Goal: Information Seeking & Learning: Learn about a topic

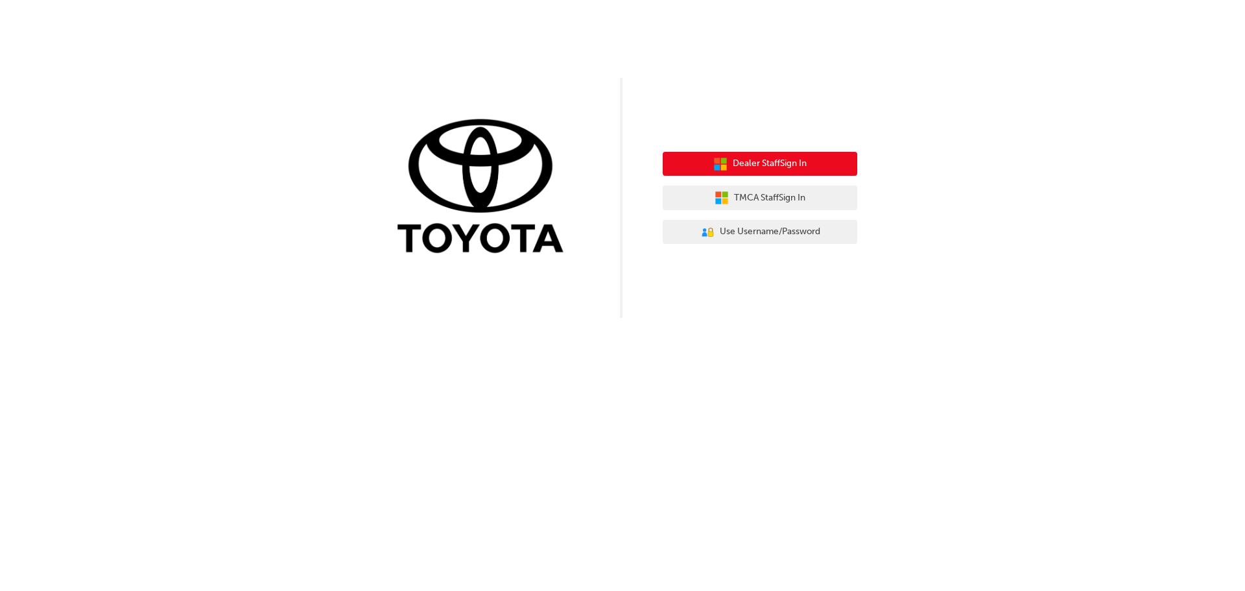
click at [750, 167] on span "Dealer Staff Sign In" at bounding box center [770, 163] width 74 height 15
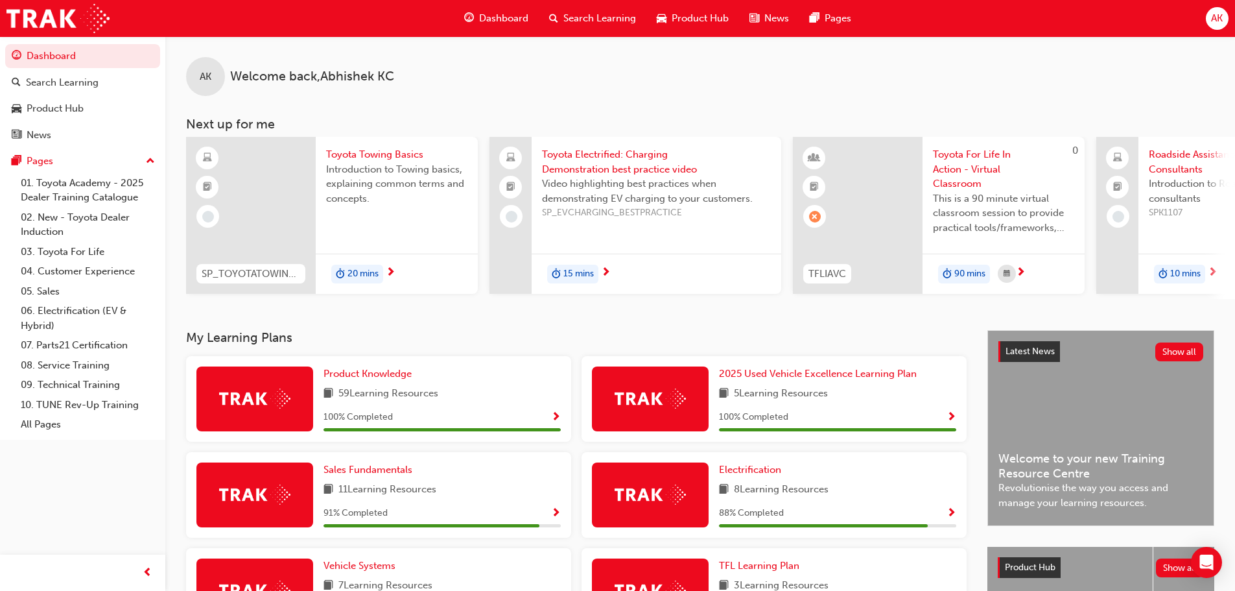
click at [503, 16] on span "Dashboard" at bounding box center [503, 18] width 49 height 15
click at [698, 26] on div "Product Hub" at bounding box center [693, 18] width 93 height 27
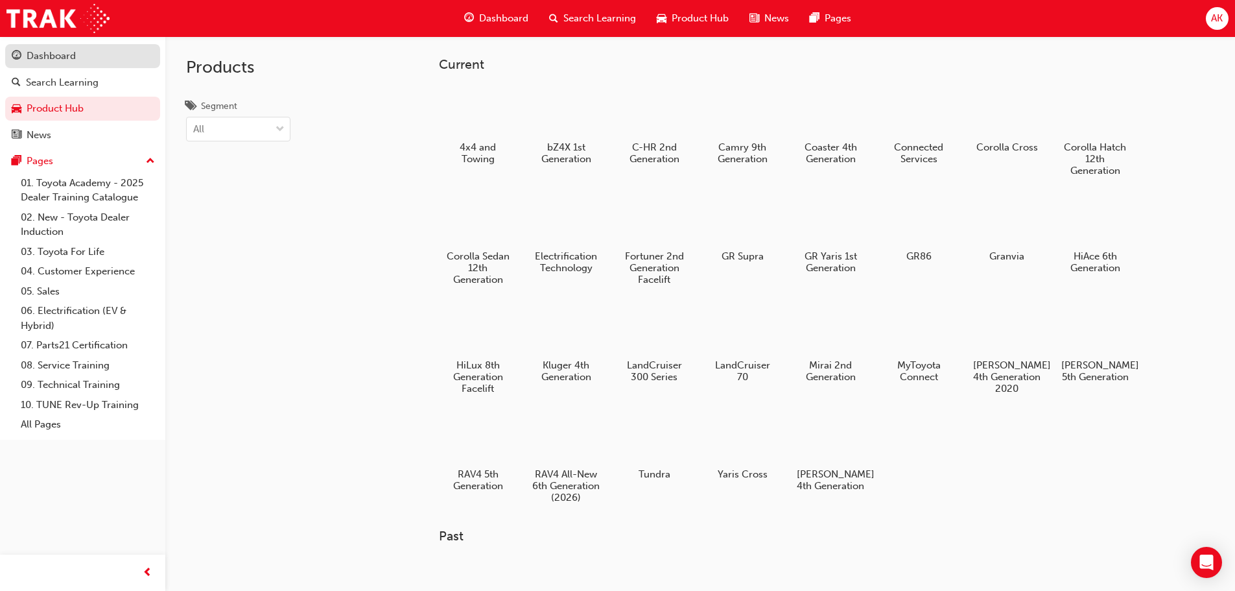
click at [49, 60] on div "Dashboard" at bounding box center [51, 56] width 49 height 15
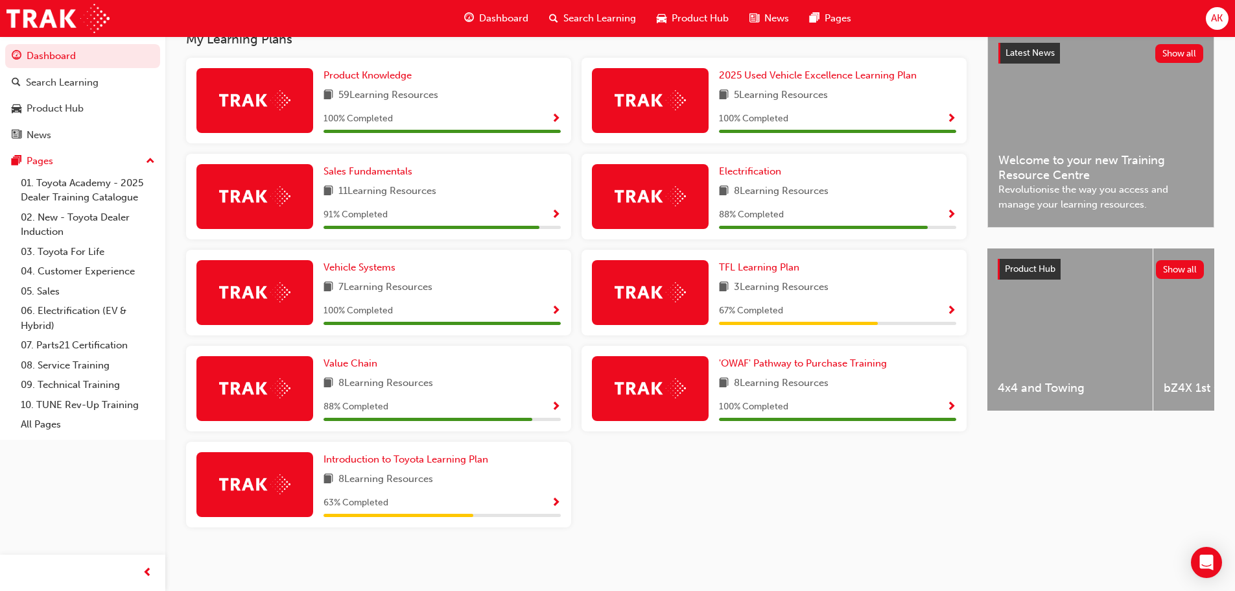
scroll to position [303, 0]
click at [764, 306] on span "67 % Completed" at bounding box center [751, 310] width 64 height 15
click at [955, 310] on span "Show Progress" at bounding box center [952, 311] width 10 height 12
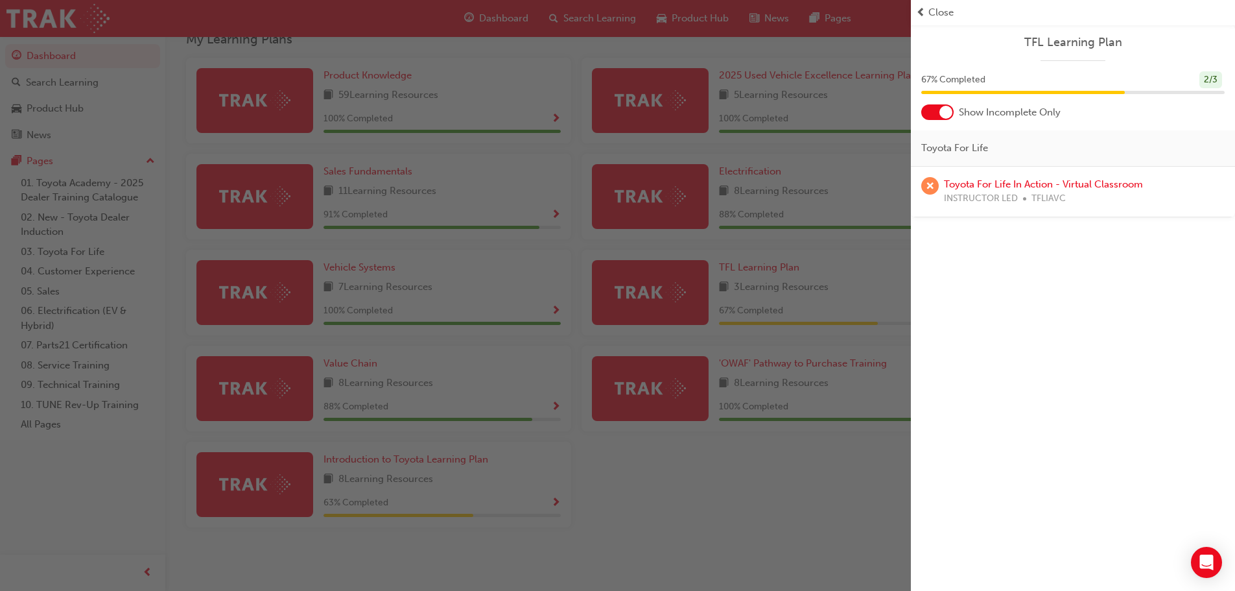
click at [873, 47] on div "button" at bounding box center [455, 295] width 911 height 591
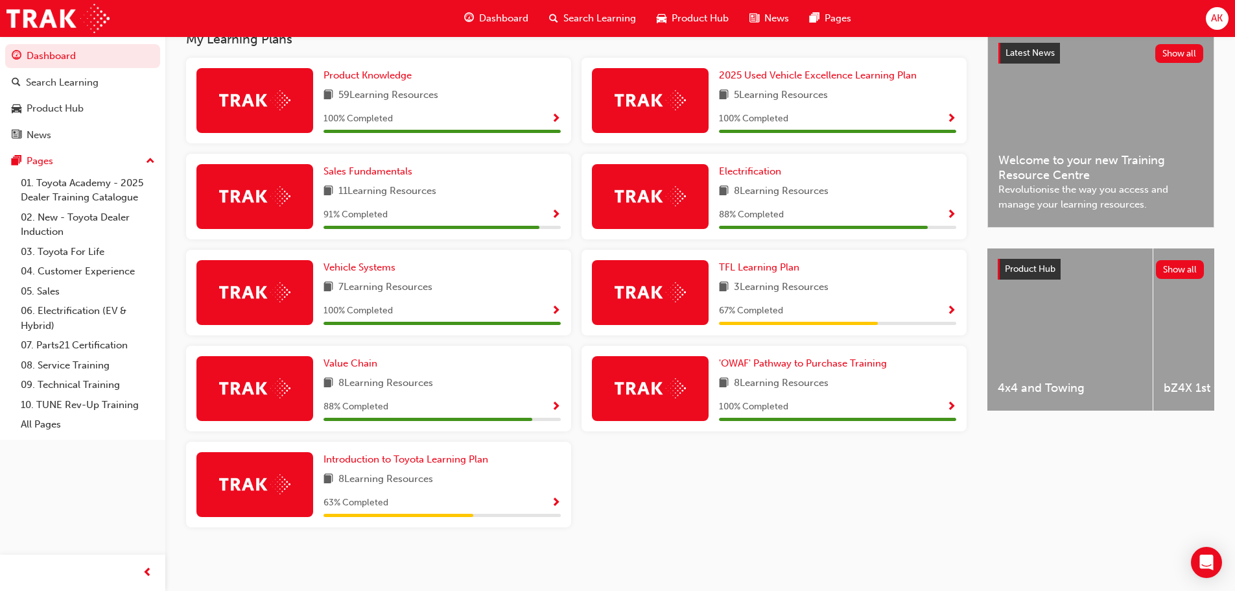
click at [443, 482] on div "8 Learning Resources" at bounding box center [442, 479] width 237 height 16
click at [549, 499] on div "63 % Completed" at bounding box center [442, 503] width 237 height 16
click at [554, 501] on span "Show Progress" at bounding box center [556, 503] width 10 height 12
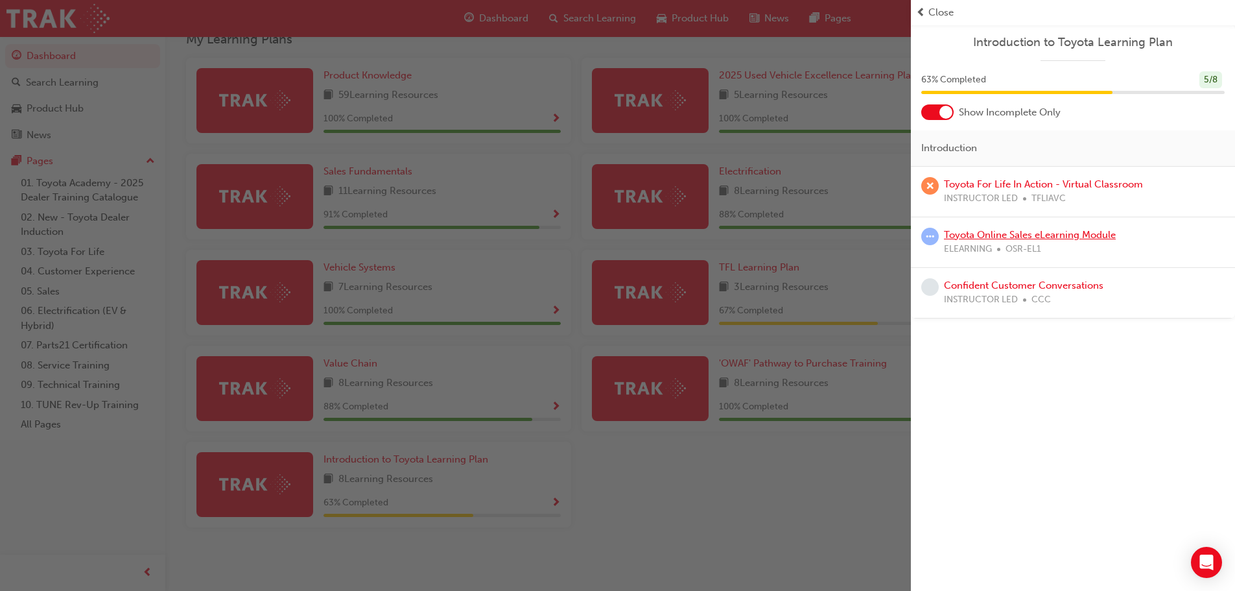
click at [1018, 231] on link "Toyota Online Sales eLearning Module" at bounding box center [1030, 235] width 172 height 12
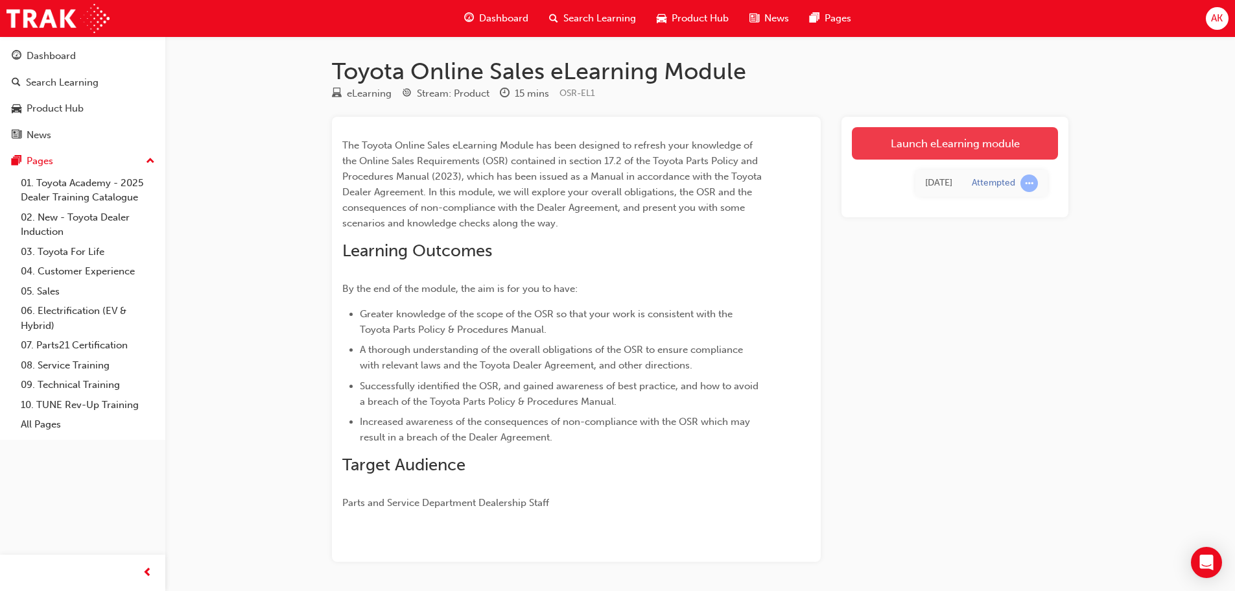
click at [930, 147] on link "Launch eLearning module" at bounding box center [955, 143] width 206 height 32
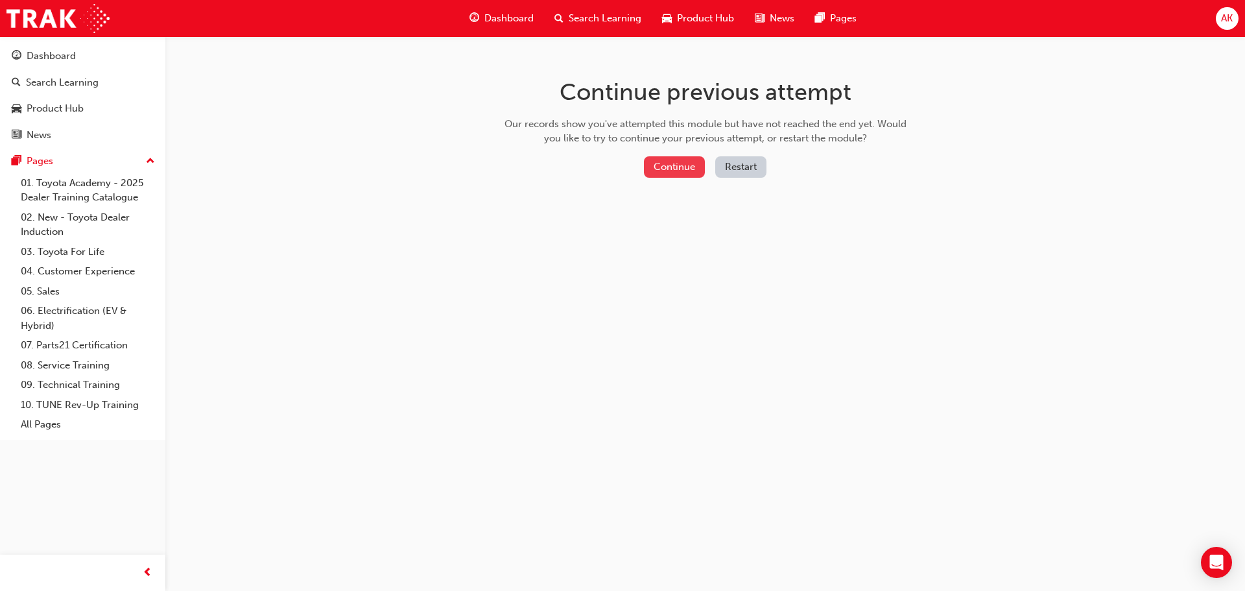
click at [684, 169] on button "Continue" at bounding box center [674, 166] width 61 height 21
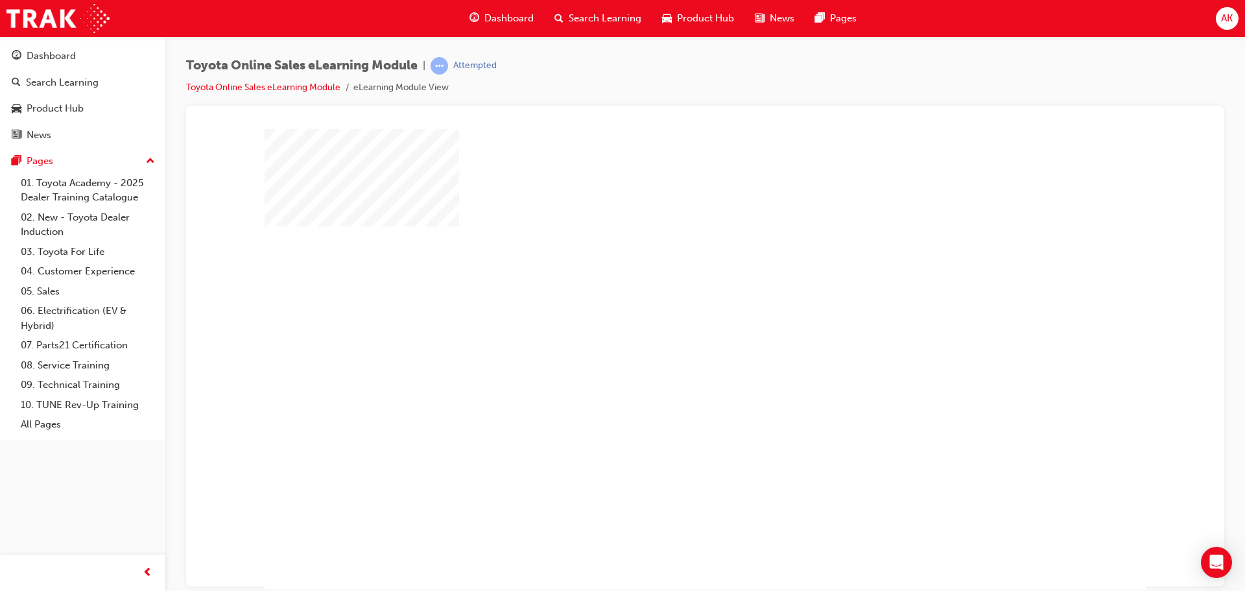
scroll to position [27, 0]
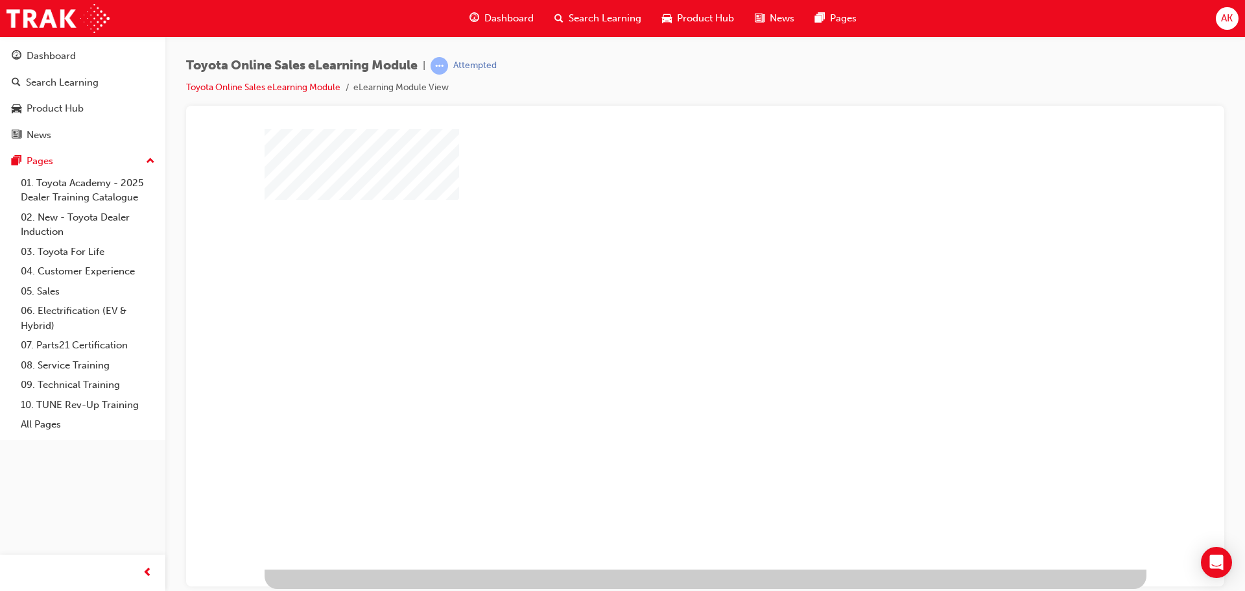
click at [668, 294] on div "play" at bounding box center [668, 294] width 0 height 0
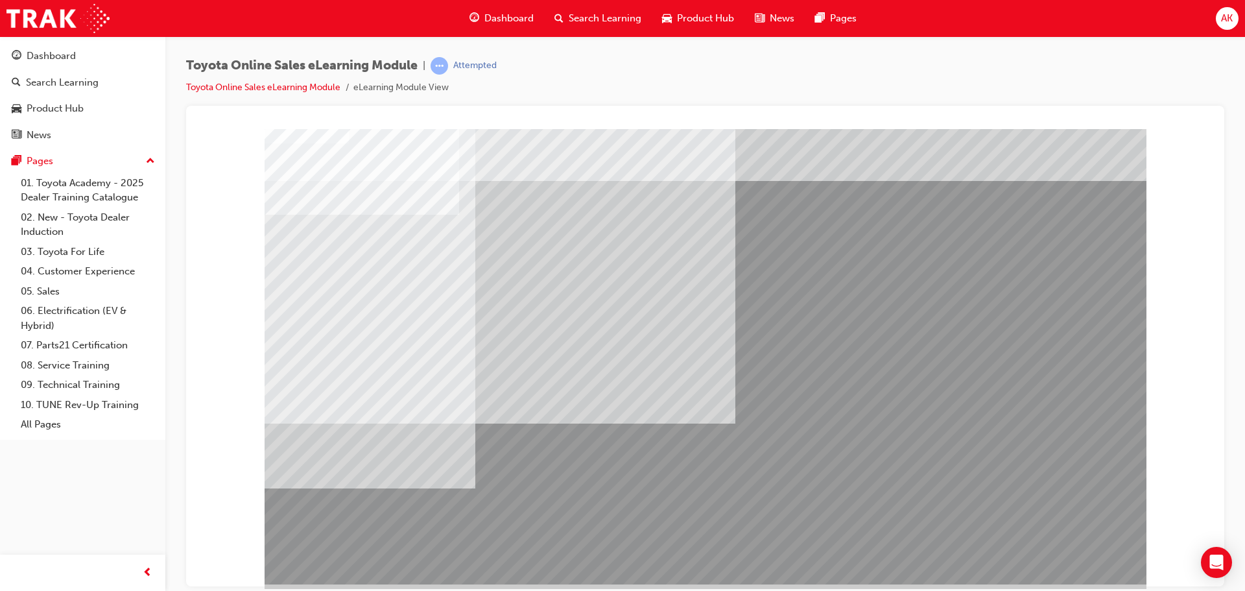
scroll to position [0, 0]
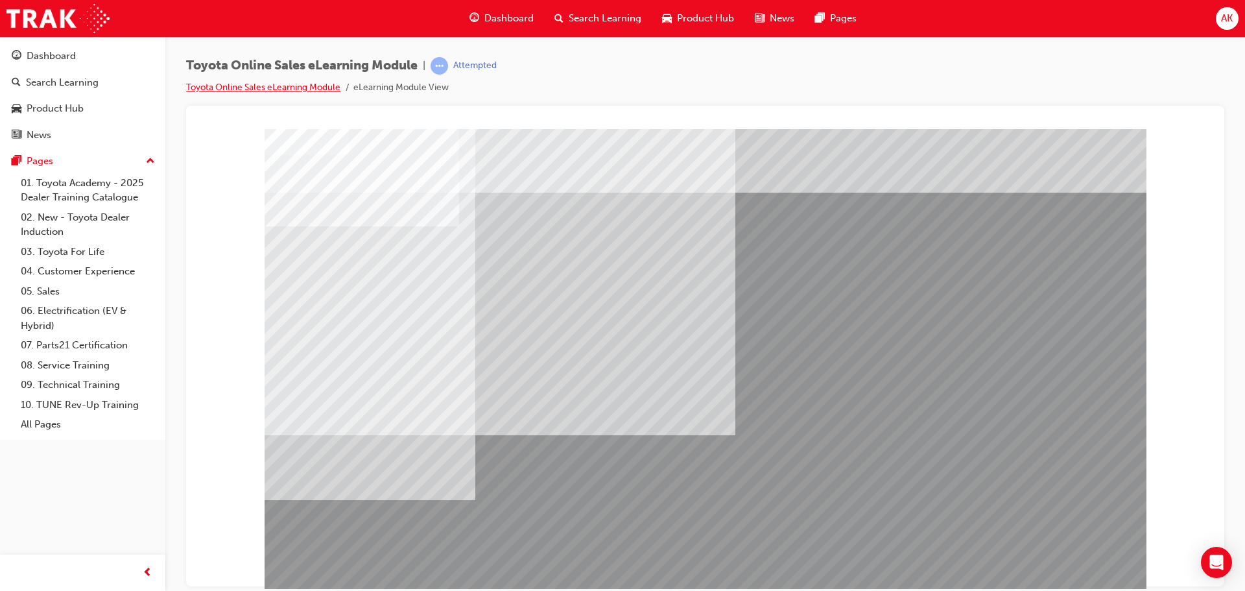
click at [302, 88] on link "Toyota Online Sales eLearning Module" at bounding box center [263, 87] width 154 height 11
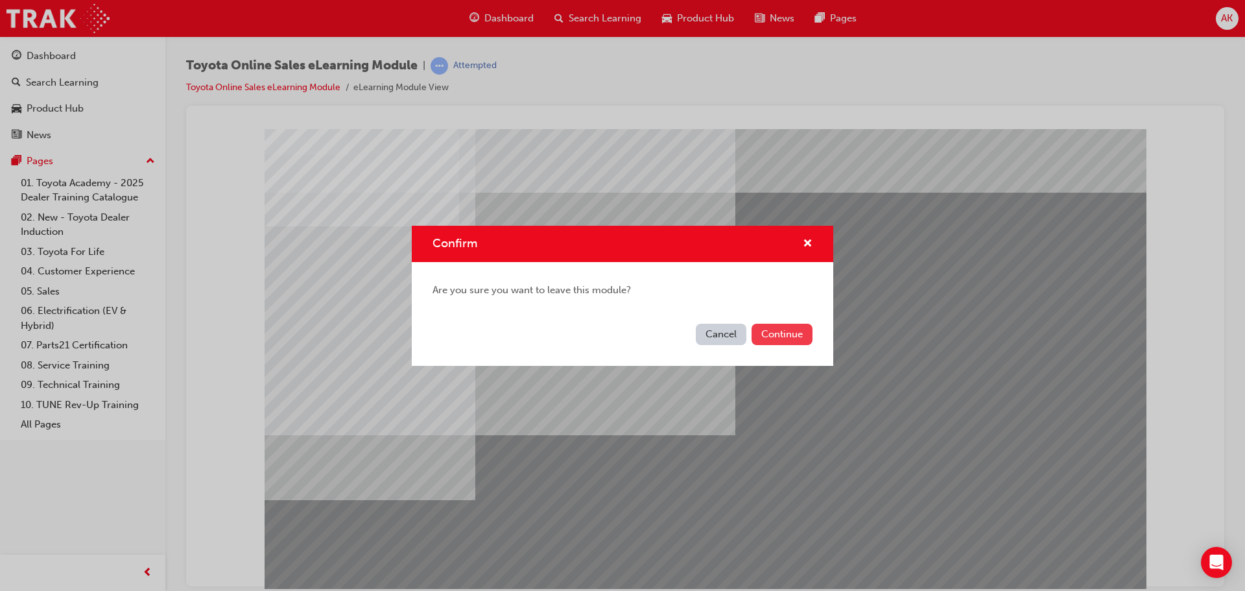
click at [785, 331] on button "Continue" at bounding box center [782, 334] width 61 height 21
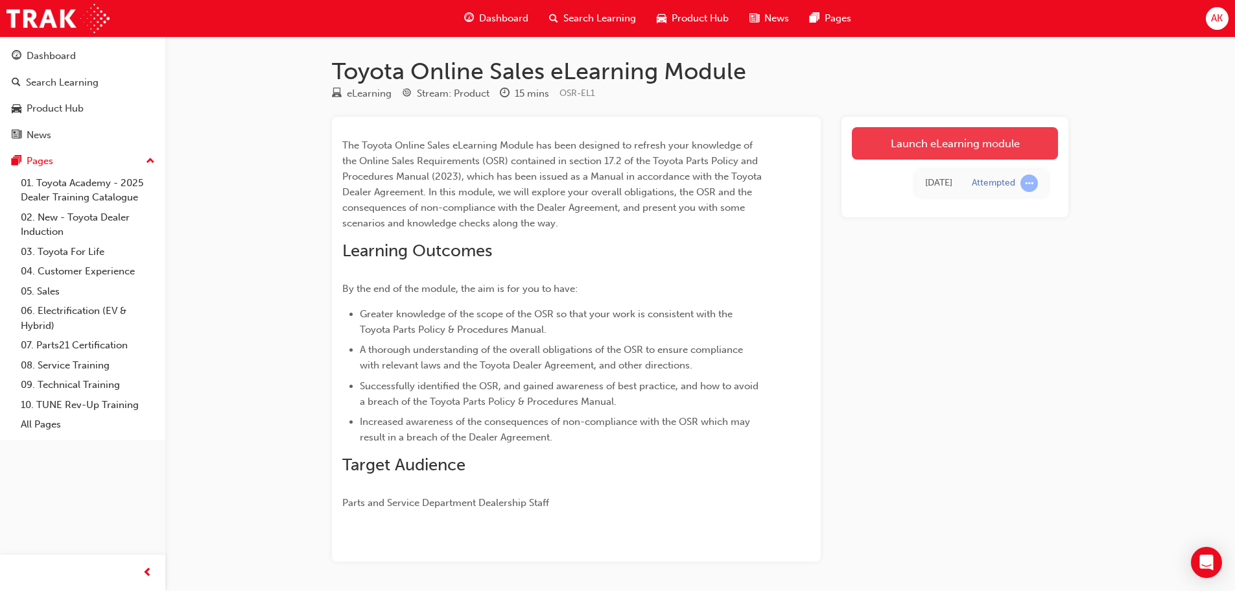
click at [951, 143] on link "Launch eLearning module" at bounding box center [955, 143] width 206 height 32
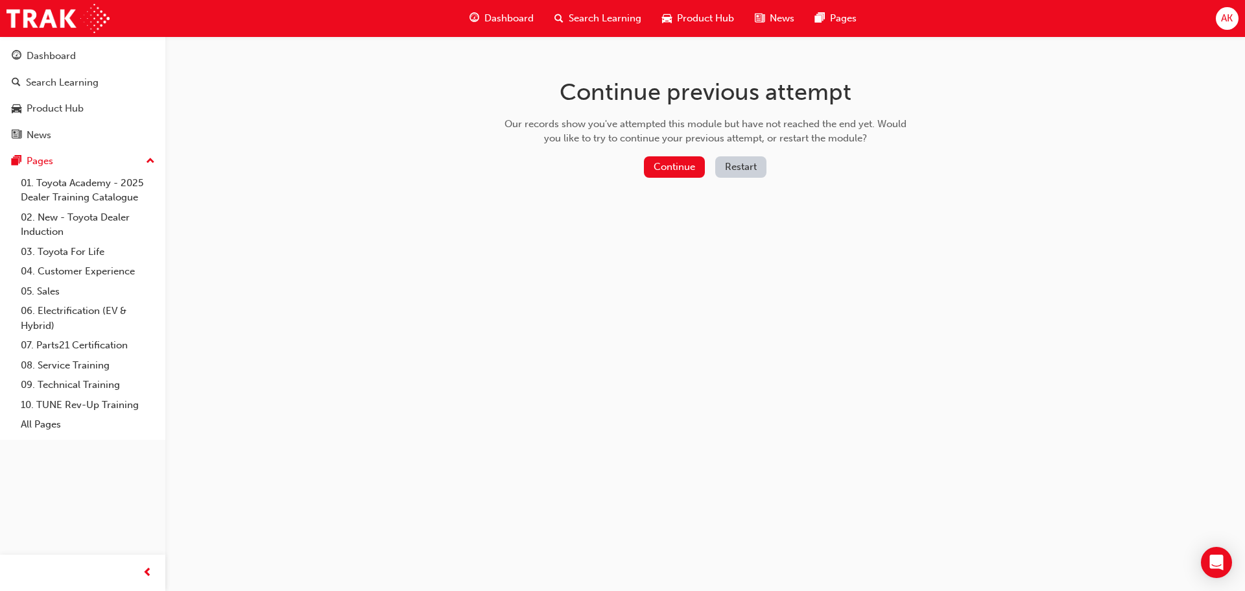
click at [756, 165] on button "Restart" at bounding box center [740, 166] width 51 height 21
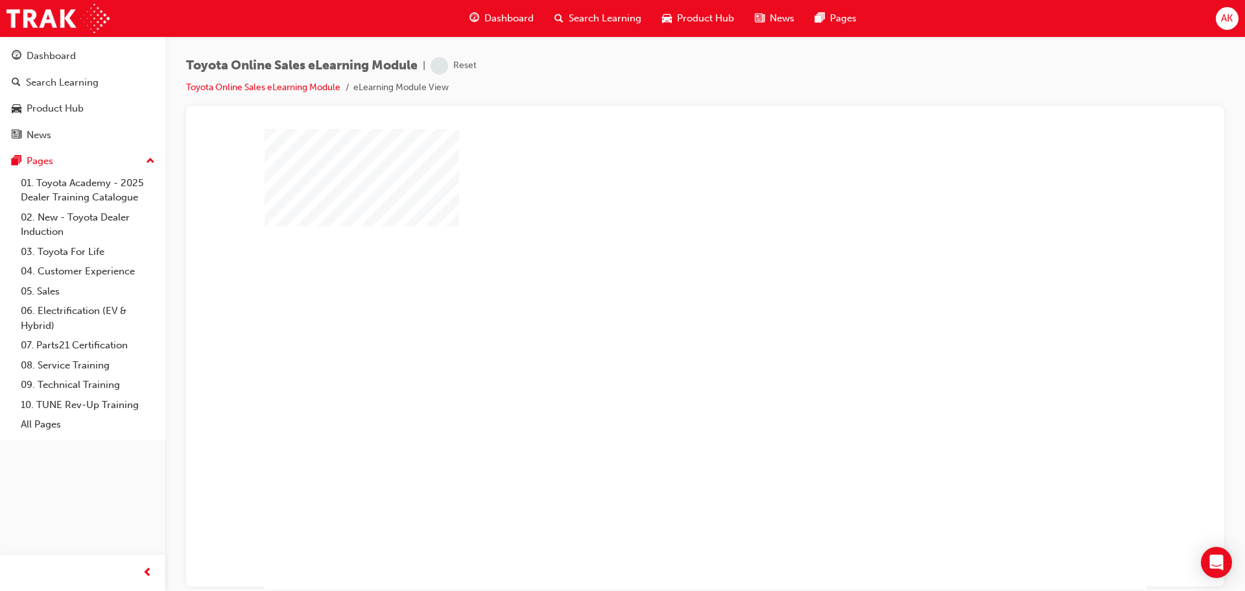
scroll to position [27, 0]
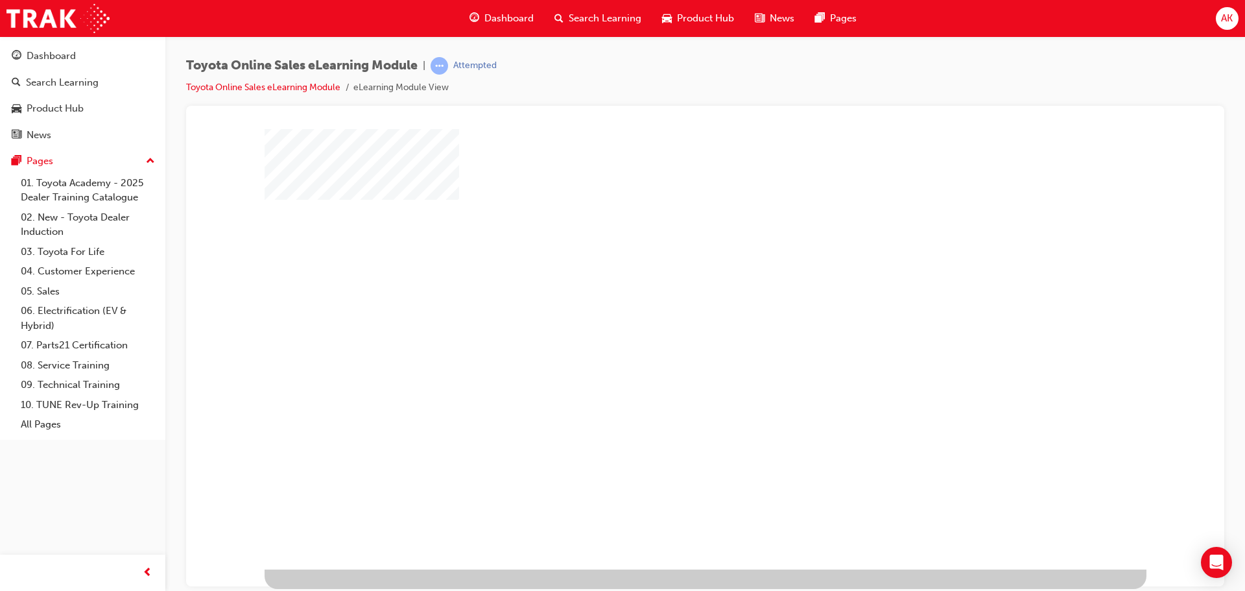
click at [668, 294] on div "play" at bounding box center [668, 294] width 0 height 0
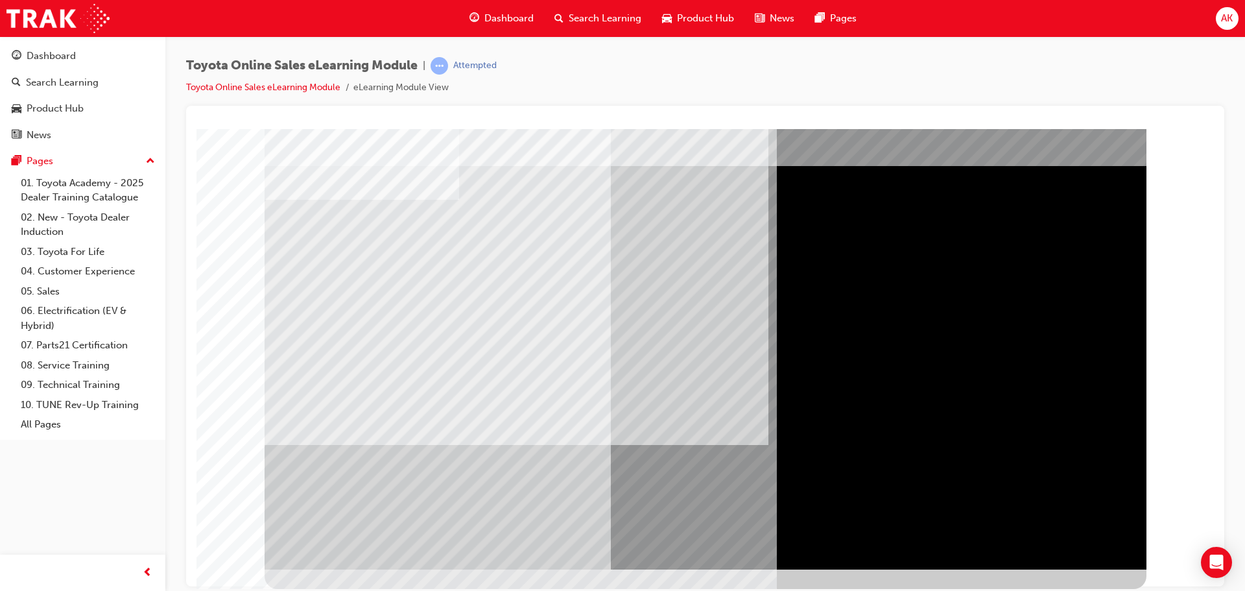
scroll to position [0, 0]
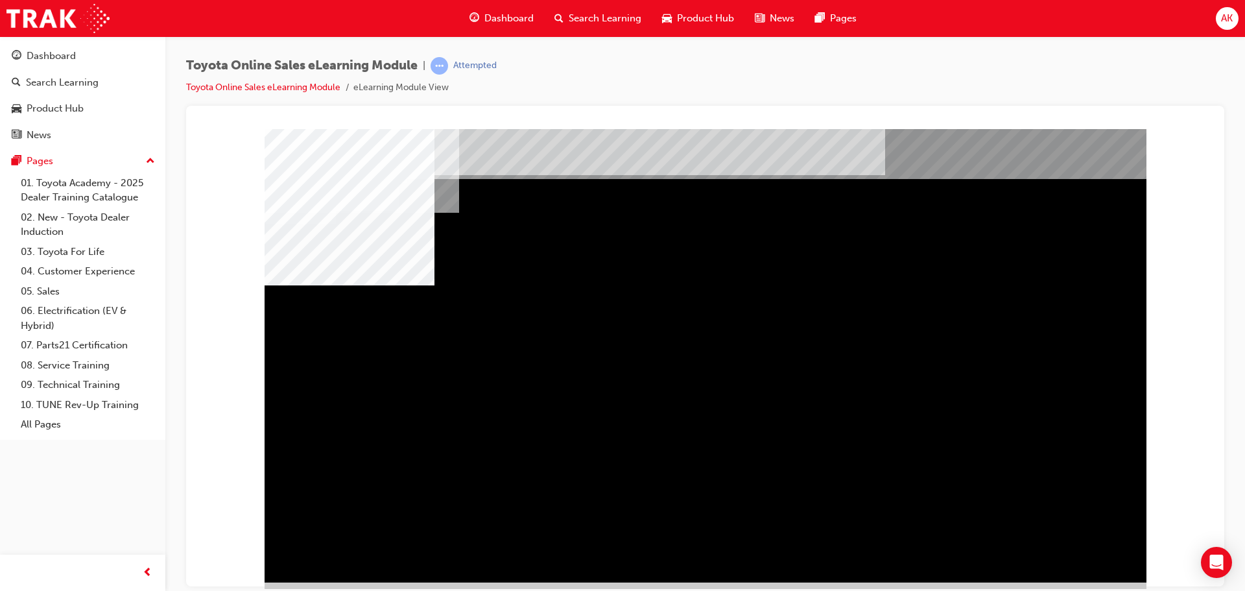
scroll to position [27, 0]
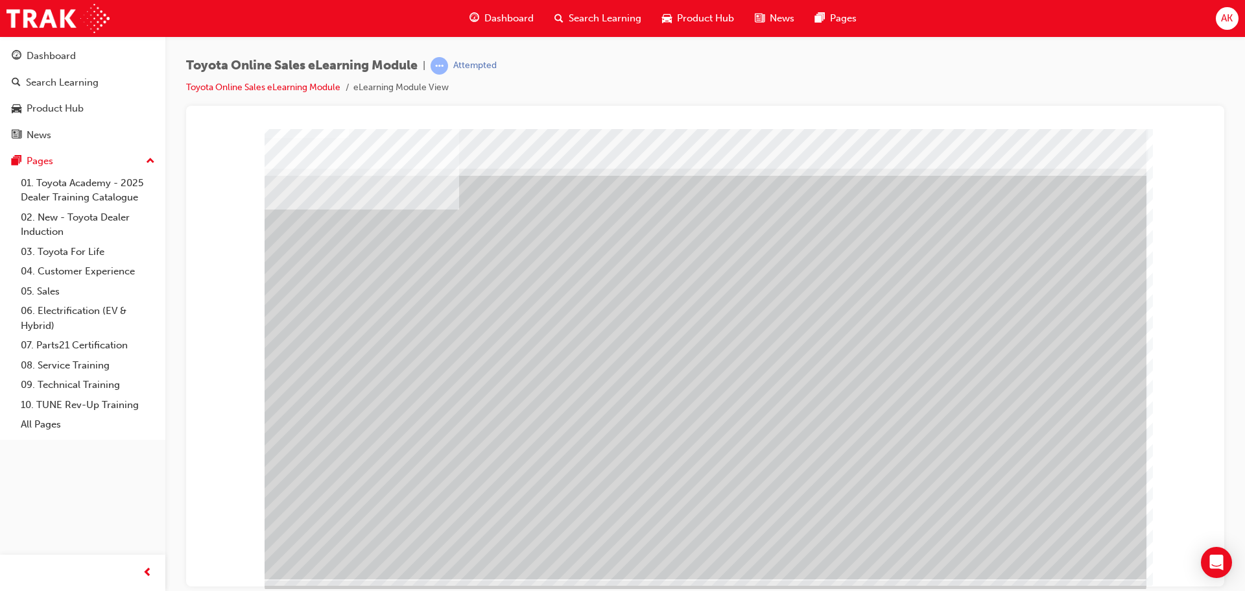
scroll to position [27, 0]
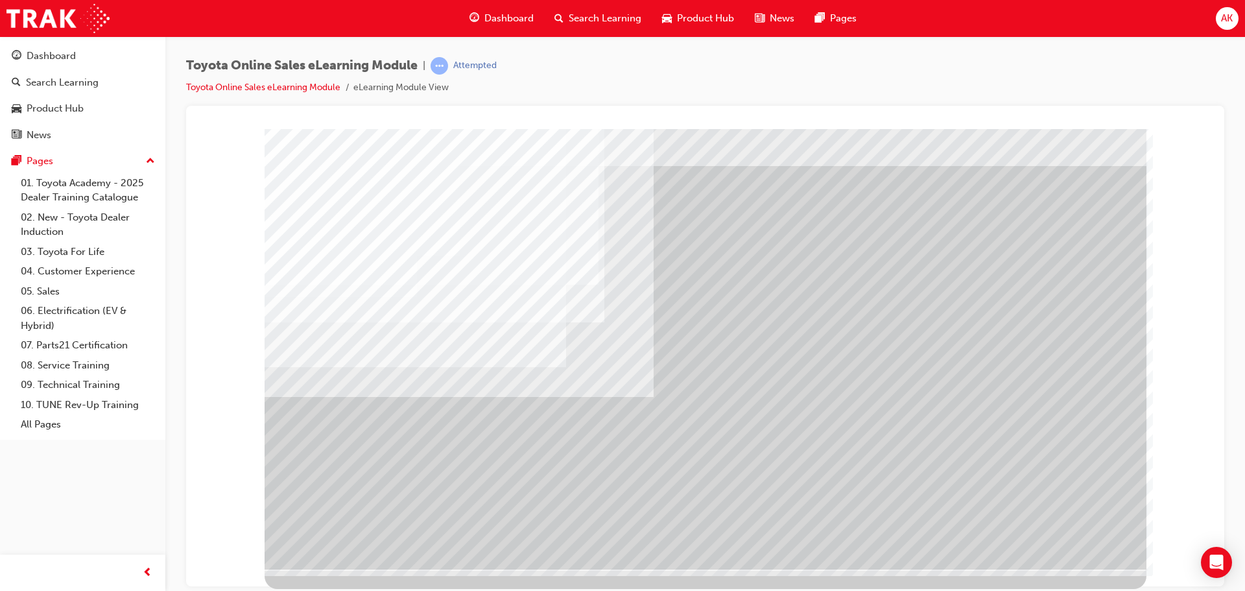
scroll to position [0, 0]
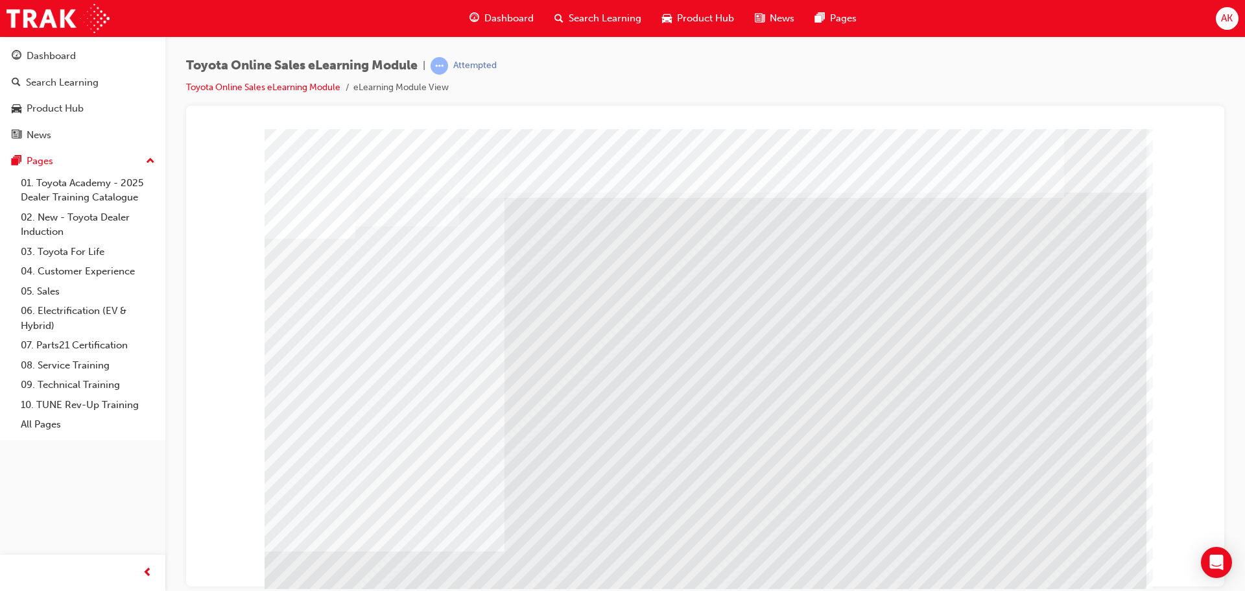
drag, startPoint x: 332, startPoint y: 326, endPoint x: 340, endPoint y: 327, distance: 8.0
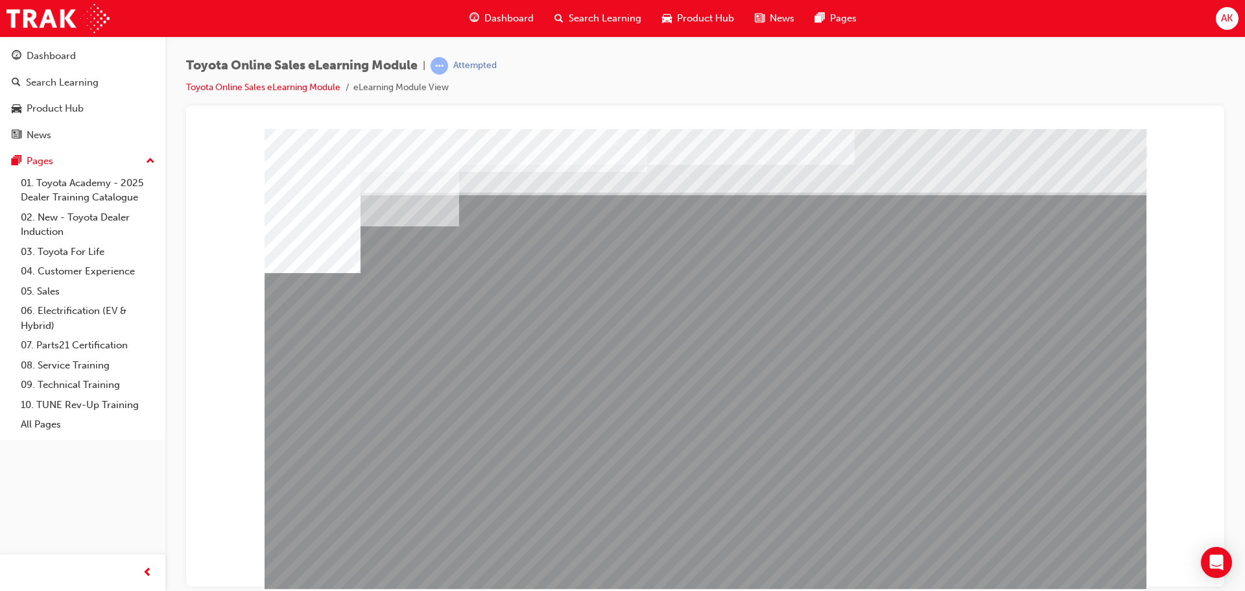
drag, startPoint x: 951, startPoint y: 457, endPoint x: 1062, endPoint y: 465, distance: 110.5
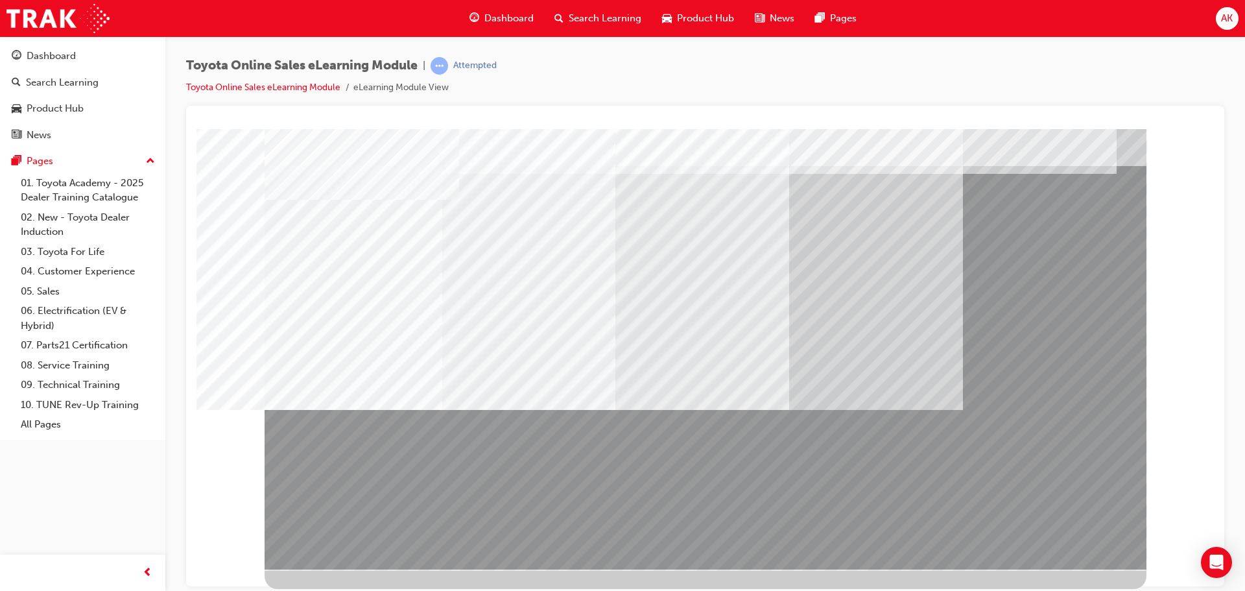
drag, startPoint x: 691, startPoint y: 492, endPoint x: 390, endPoint y: 374, distance: 322.8
click at [391, 374] on div at bounding box center [706, 335] width 882 height 467
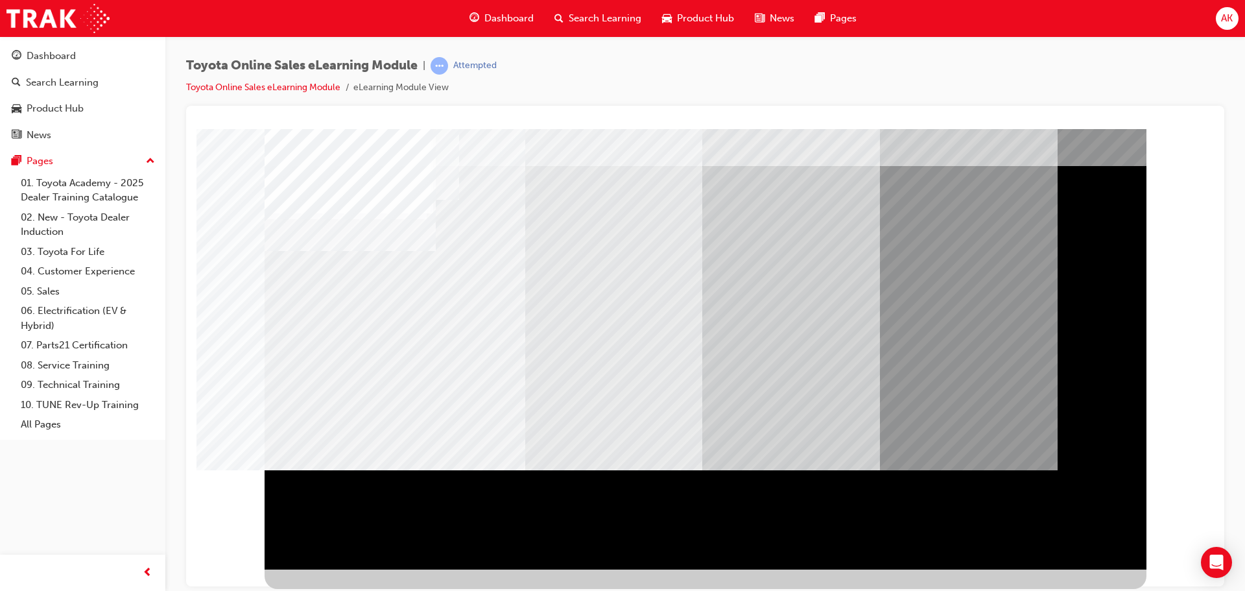
scroll to position [0, 0]
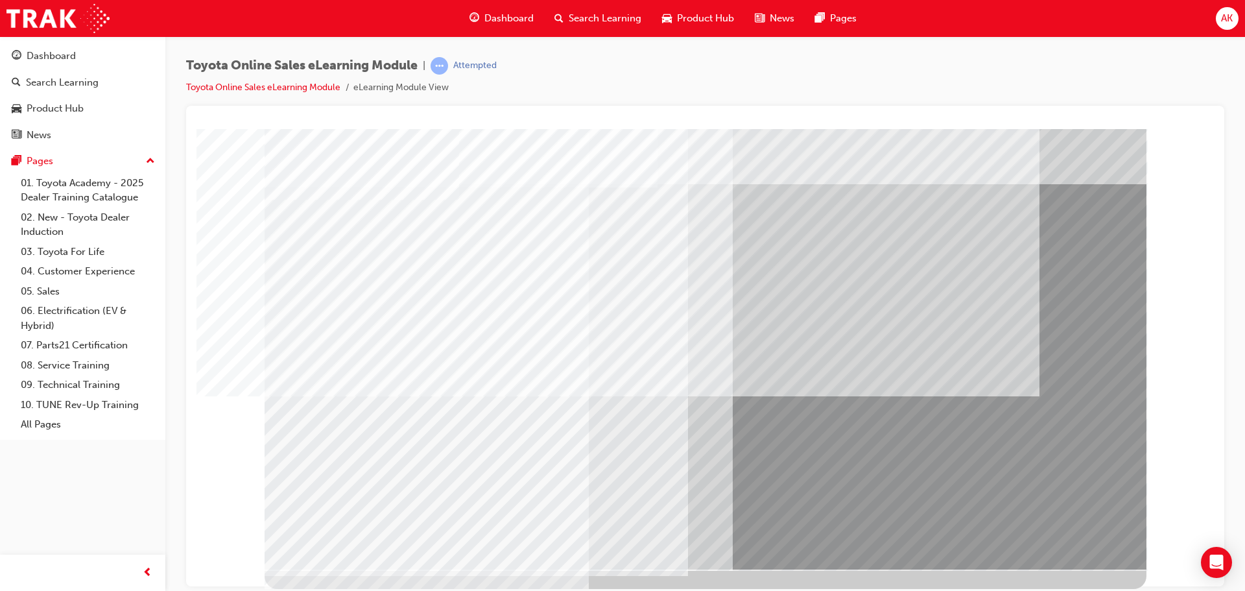
scroll to position [0, 0]
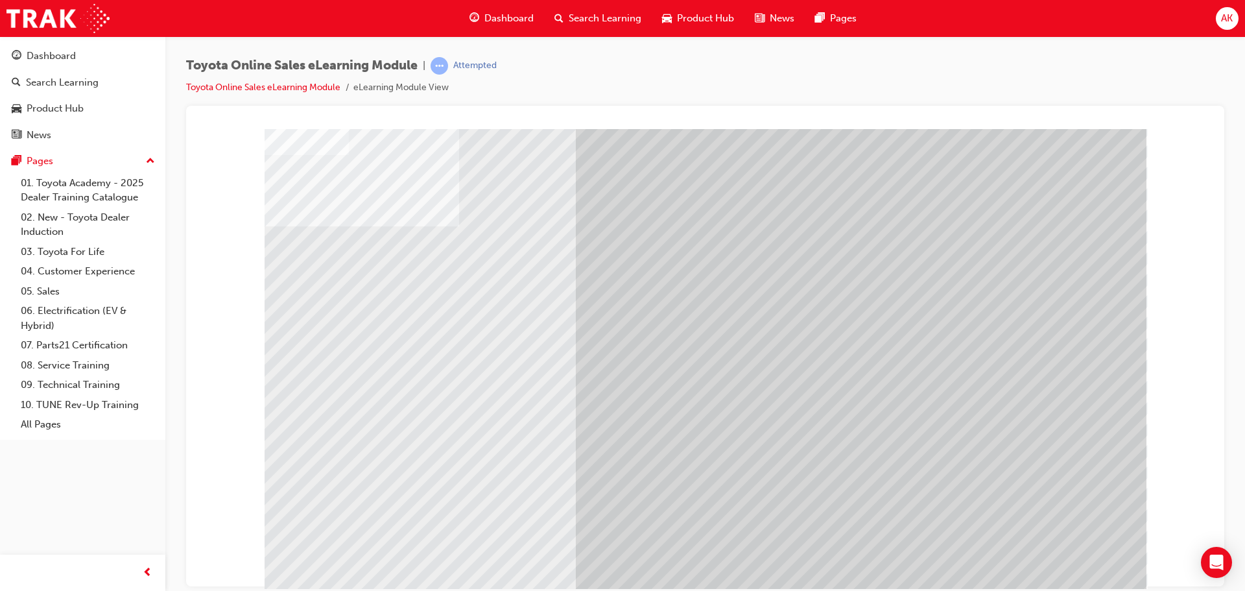
scroll to position [27, 0]
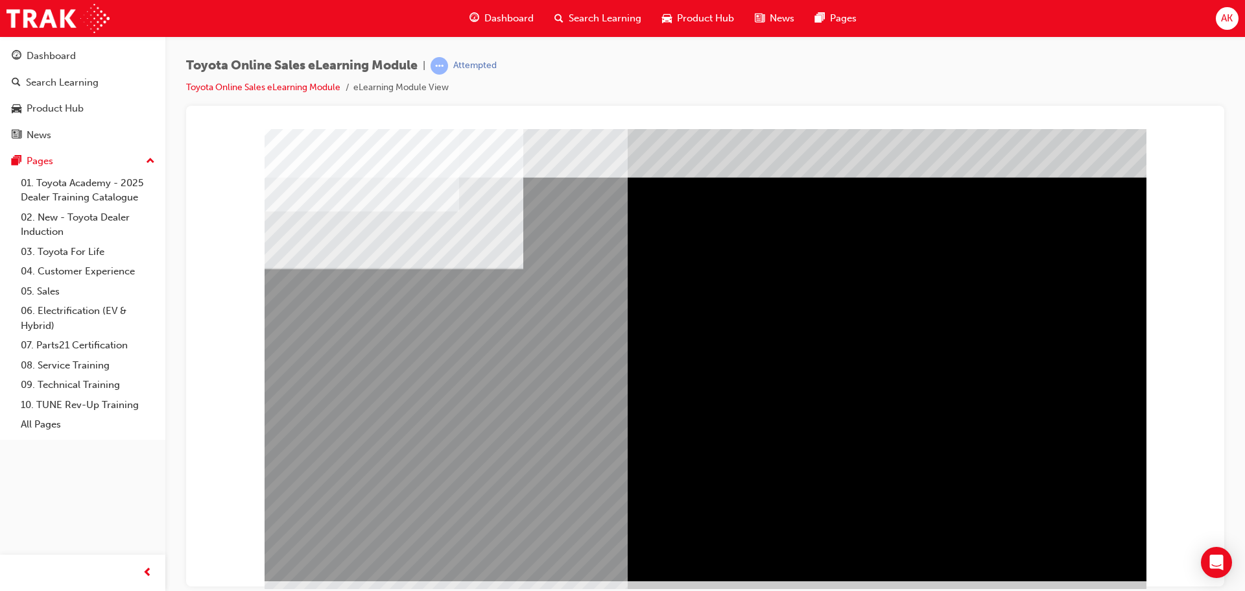
scroll to position [27, 0]
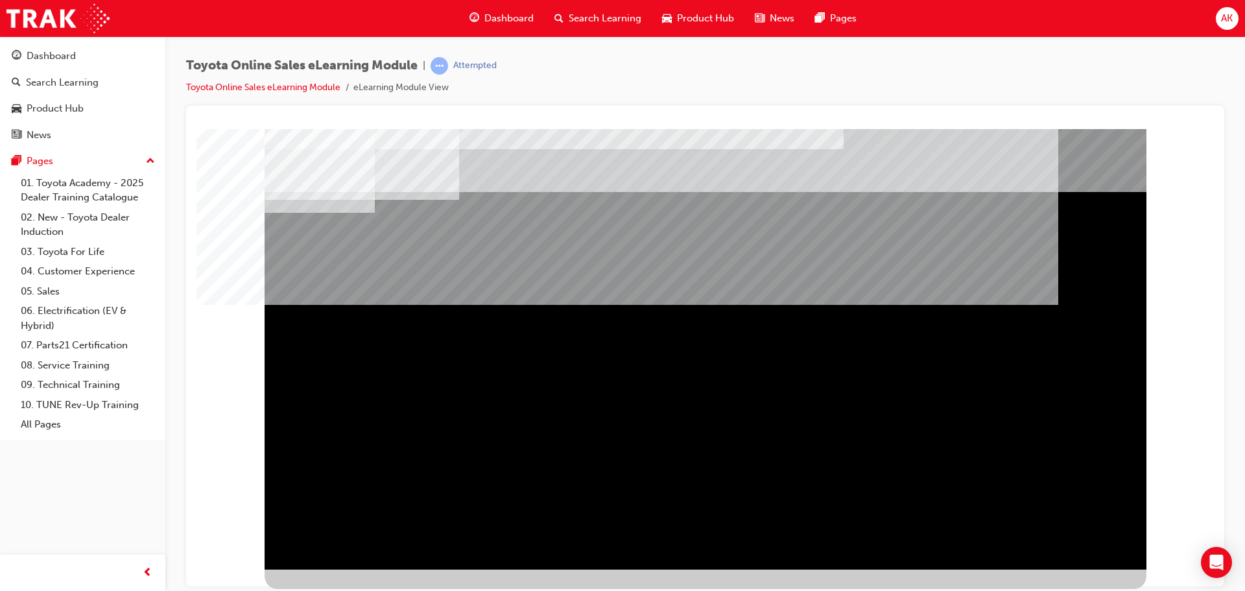
scroll to position [0, 0]
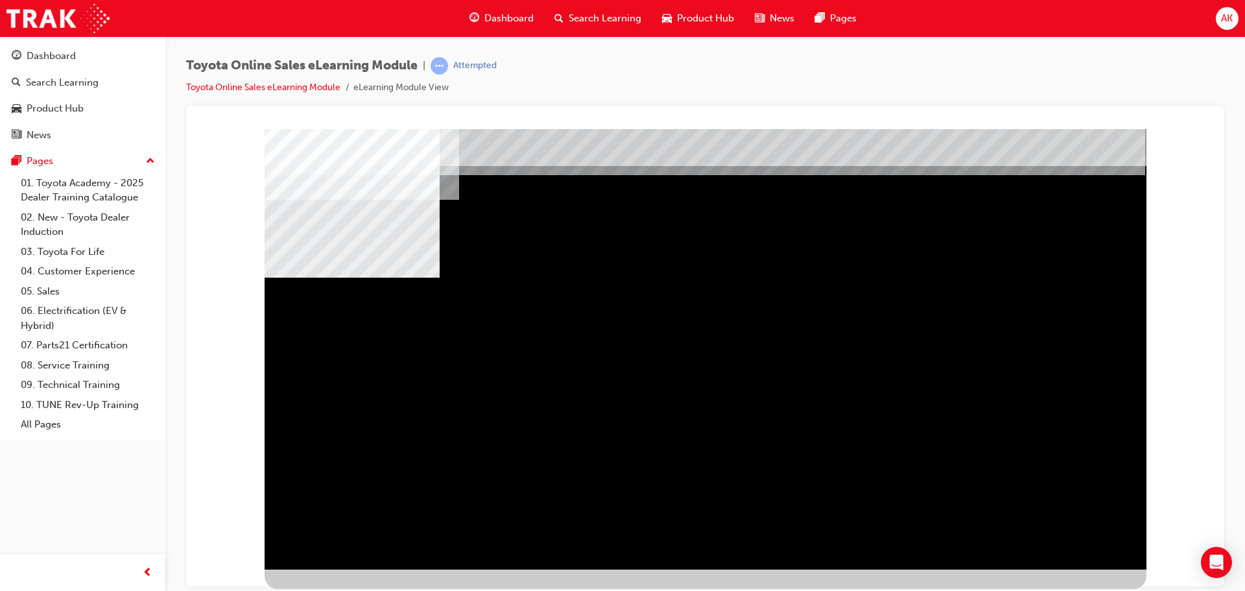
scroll to position [0, 0]
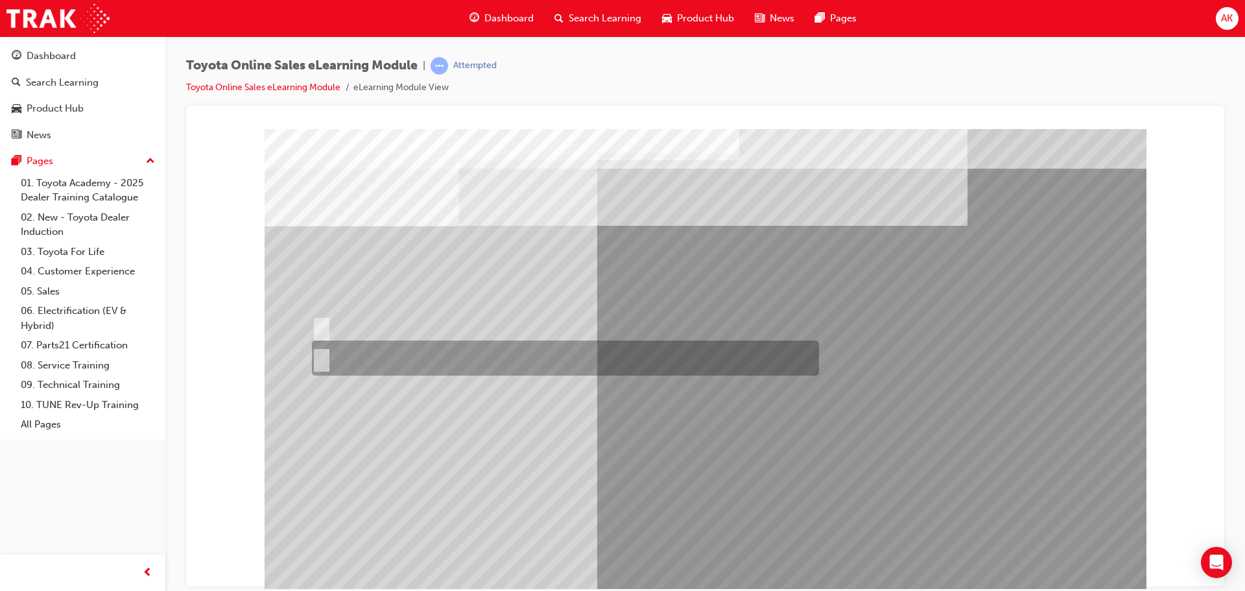
drag, startPoint x: 319, startPoint y: 353, endPoint x: 333, endPoint y: 363, distance: 17.6
click at [319, 353] on input "False" at bounding box center [319, 358] width 14 height 14
radio input "true"
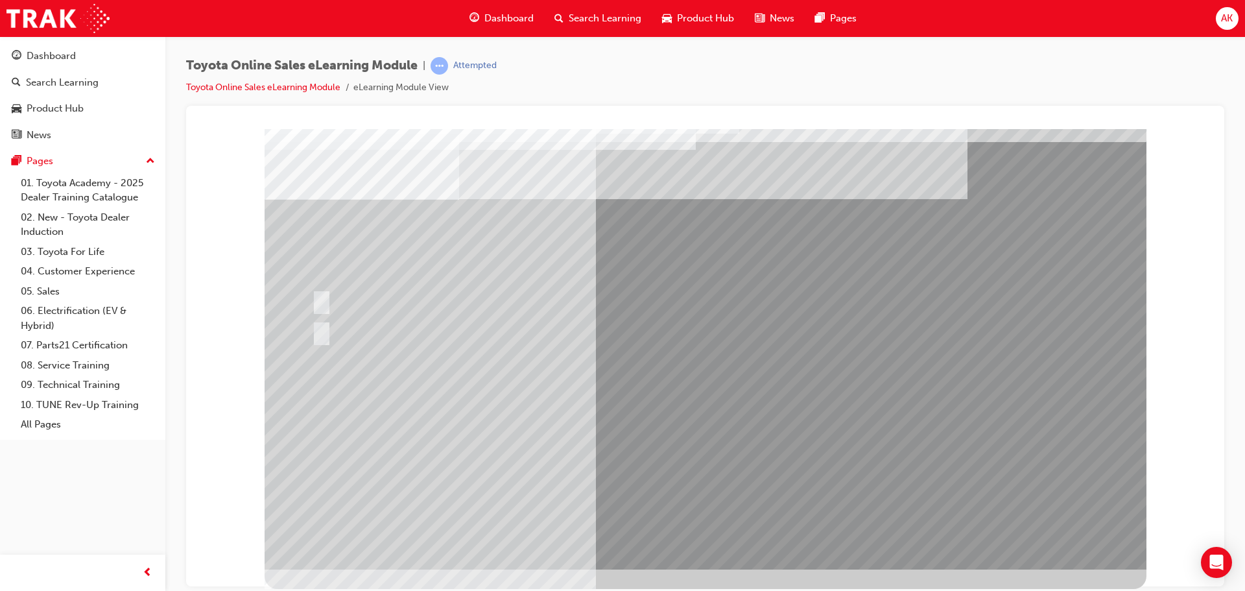
click at [338, 300] on div at bounding box center [562, 300] width 507 height 28
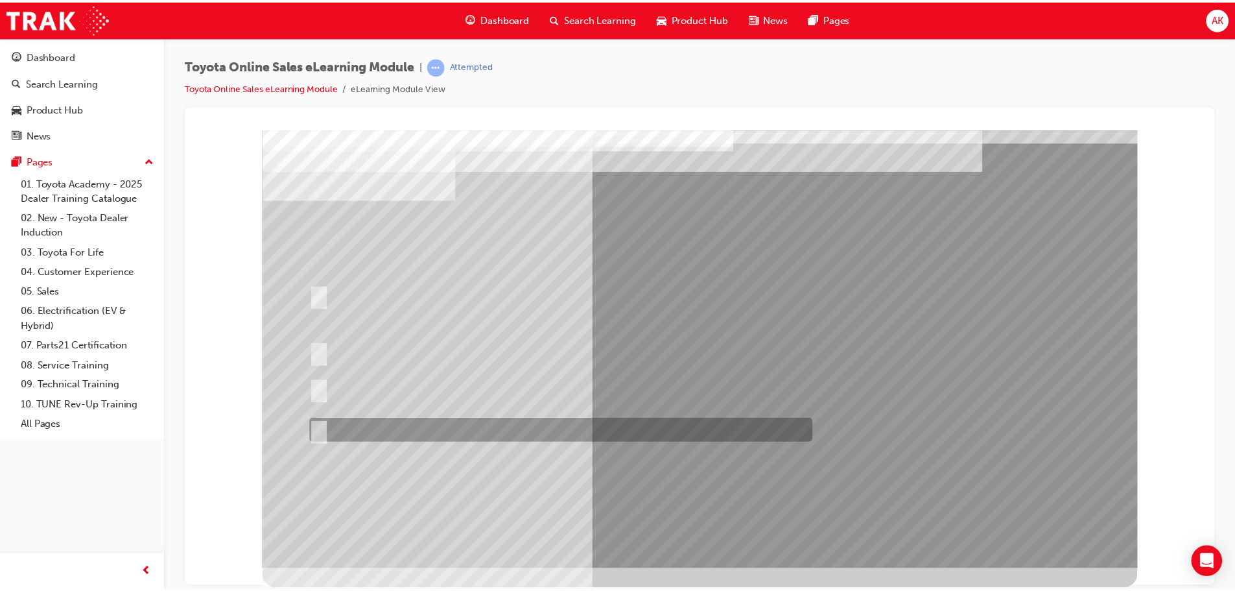
scroll to position [0, 0]
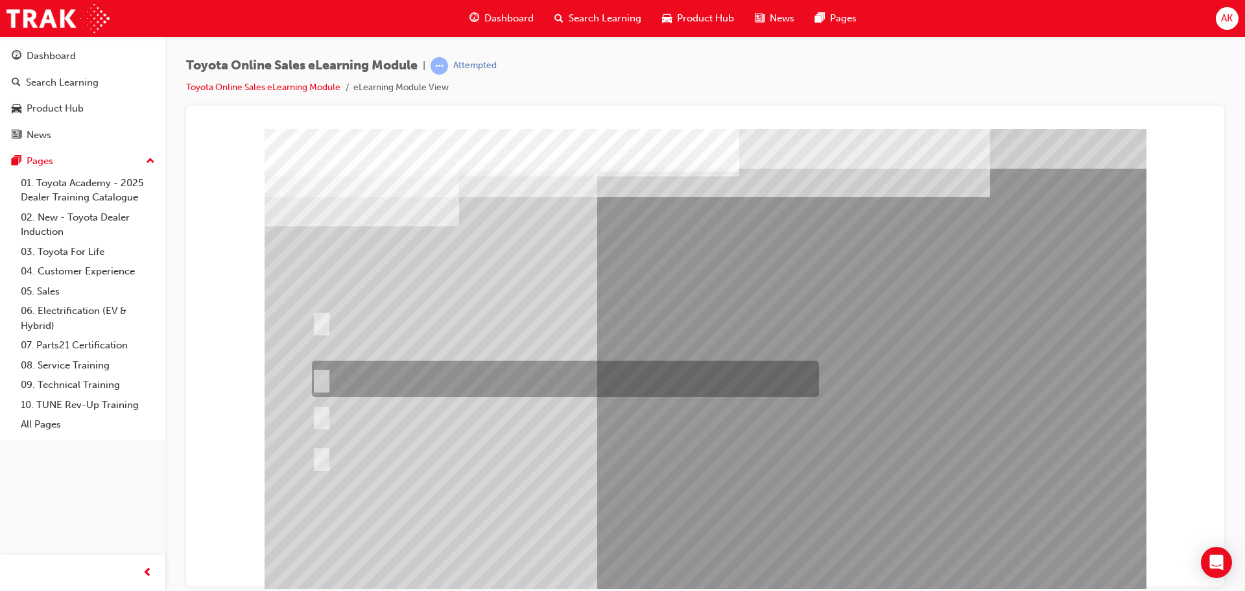
click at [322, 377] on input "It must have “Official Toyota online store” in the name." at bounding box center [319, 379] width 14 height 14
radio input "true"
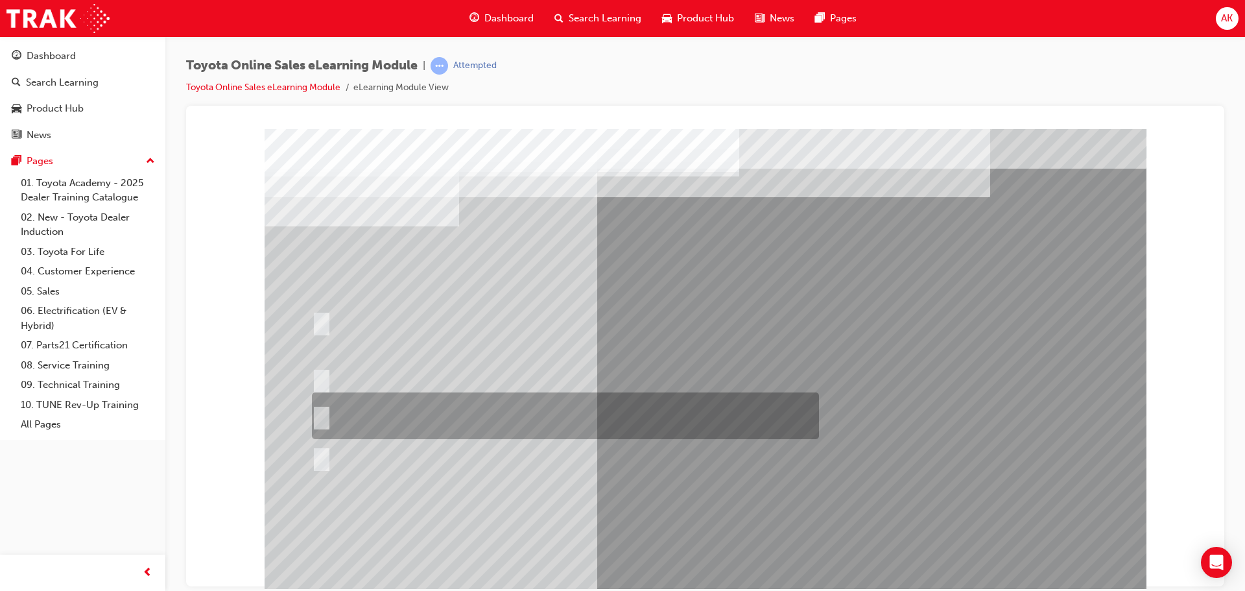
click at [320, 410] on input "It can be called Toyota Parts in as long as the Dealership’s name is somewhere …" at bounding box center [319, 416] width 14 height 14
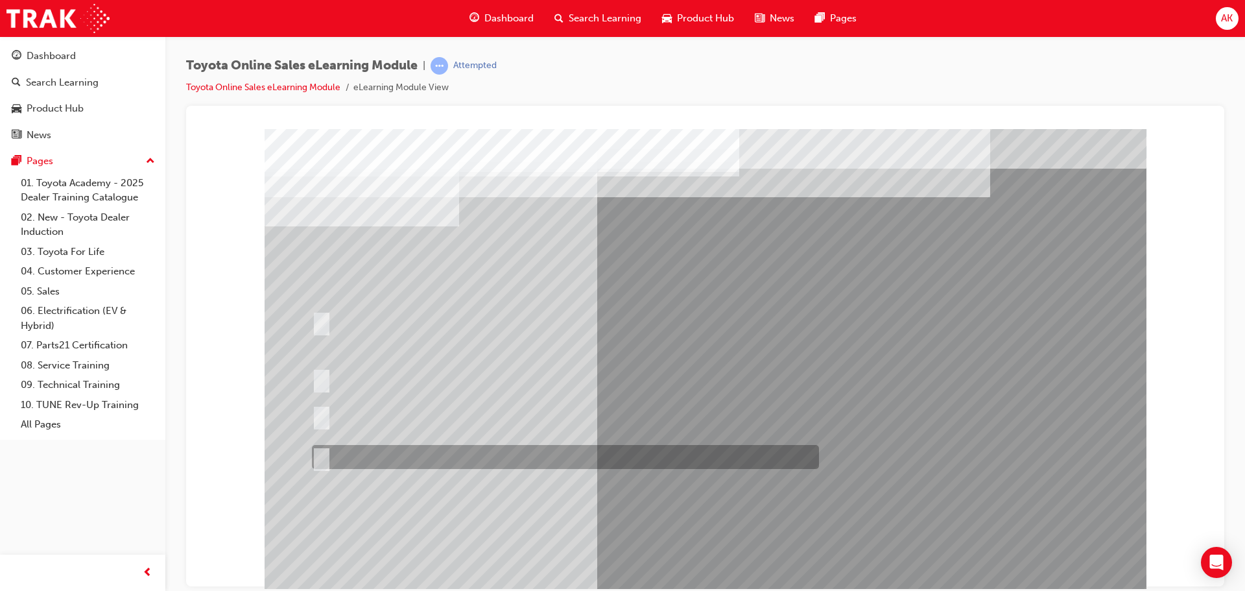
click at [322, 448] on div at bounding box center [562, 457] width 507 height 24
radio input "false"
radio input "true"
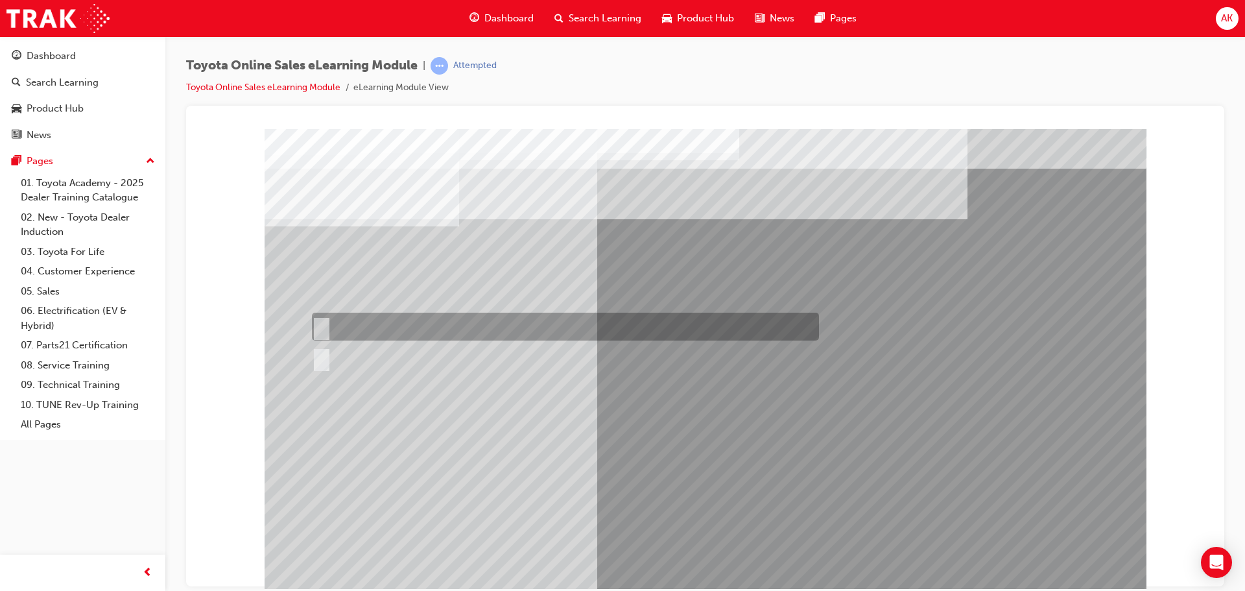
click at [324, 326] on input "Yes" at bounding box center [319, 327] width 14 height 14
radio input "true"
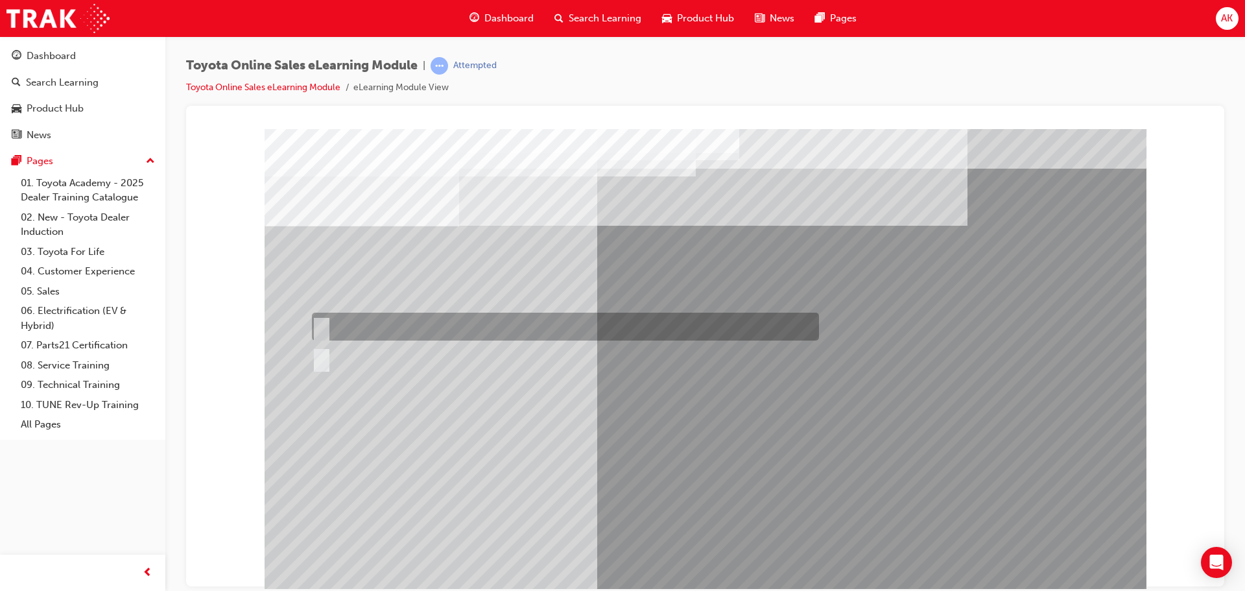
click at [318, 324] on input "True" at bounding box center [319, 327] width 14 height 14
radio input "true"
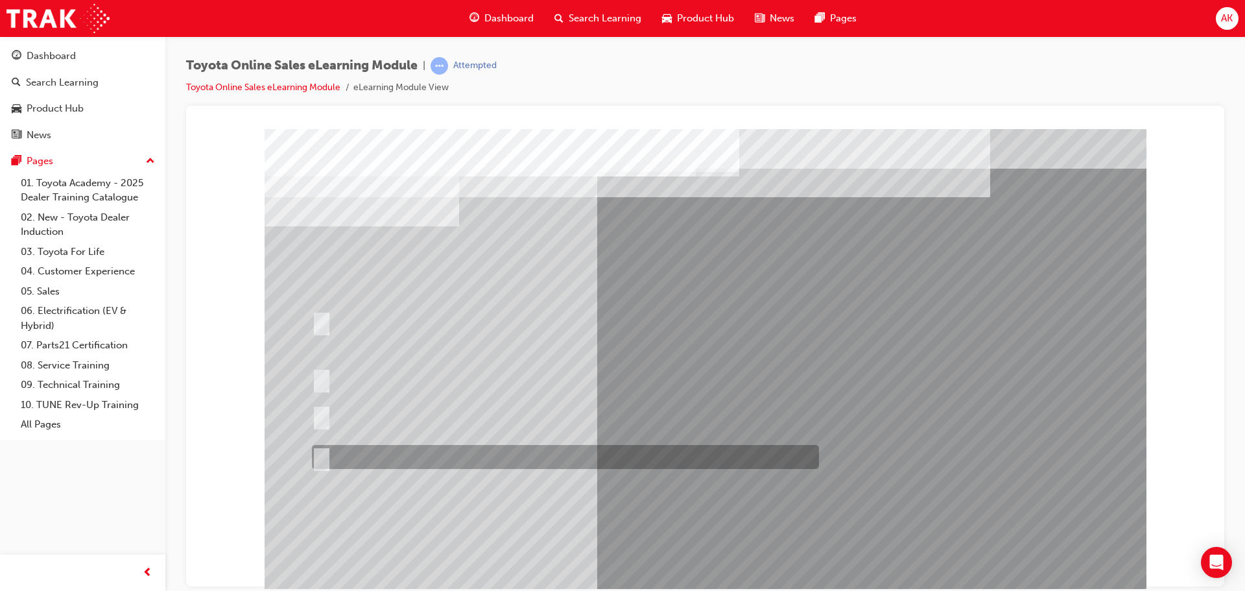
click at [326, 455] on input "It must be TMCA approved Dealer name." at bounding box center [319, 457] width 14 height 14
radio input "true"
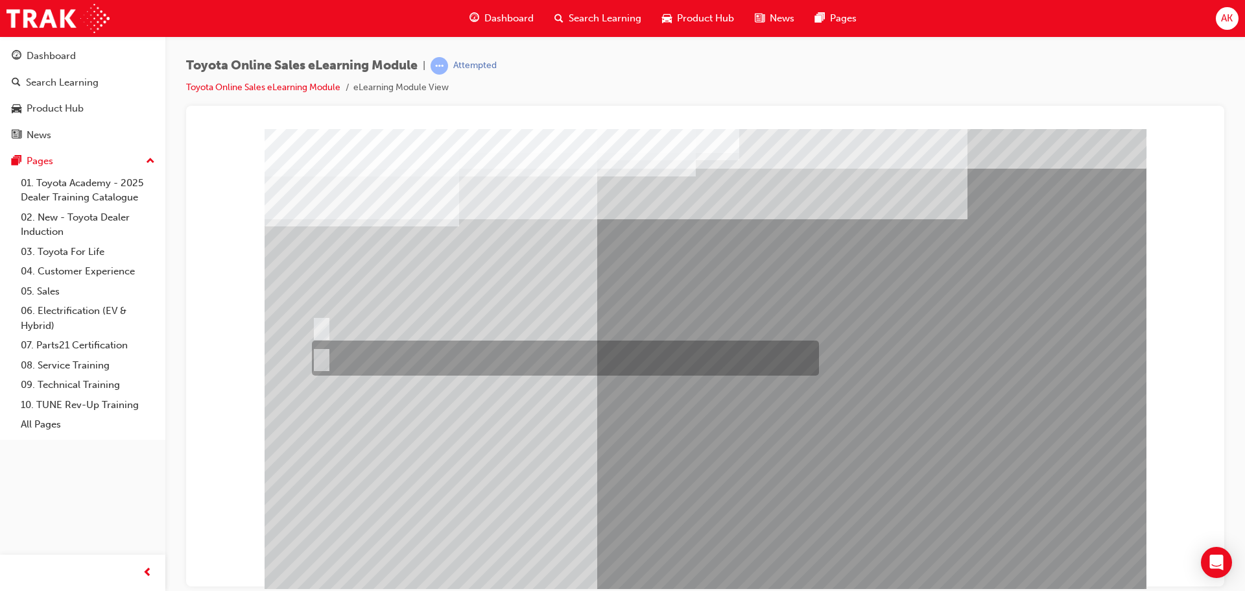
click at [321, 358] on input "No" at bounding box center [319, 358] width 14 height 14
radio input "true"
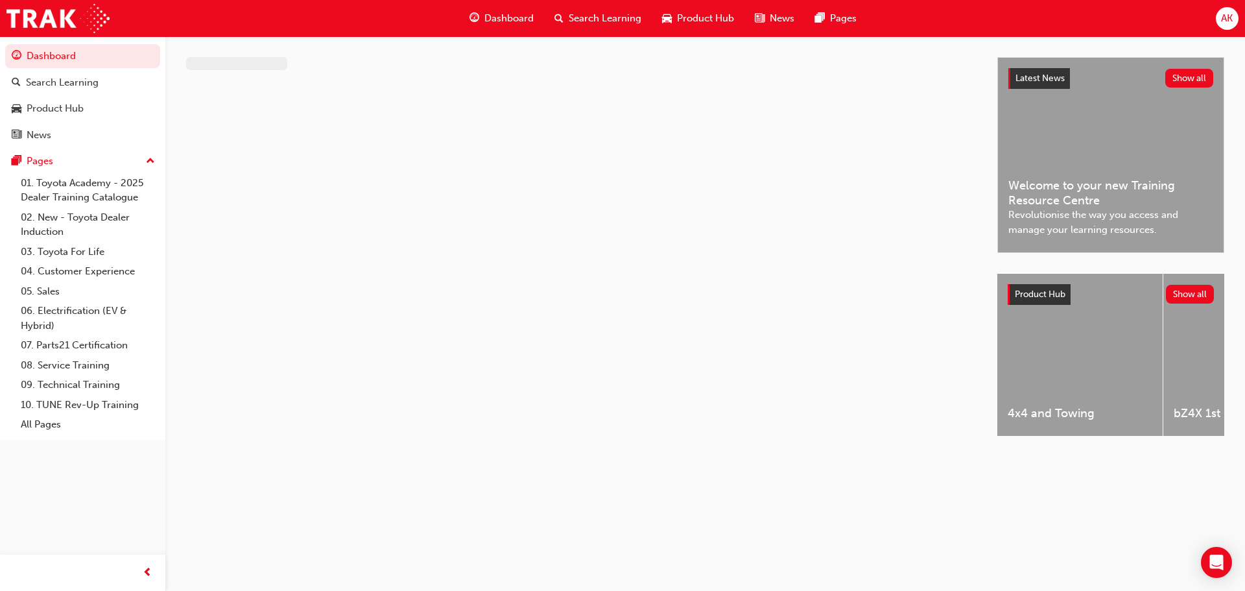
click at [502, 16] on span "Dashboard" at bounding box center [508, 18] width 49 height 15
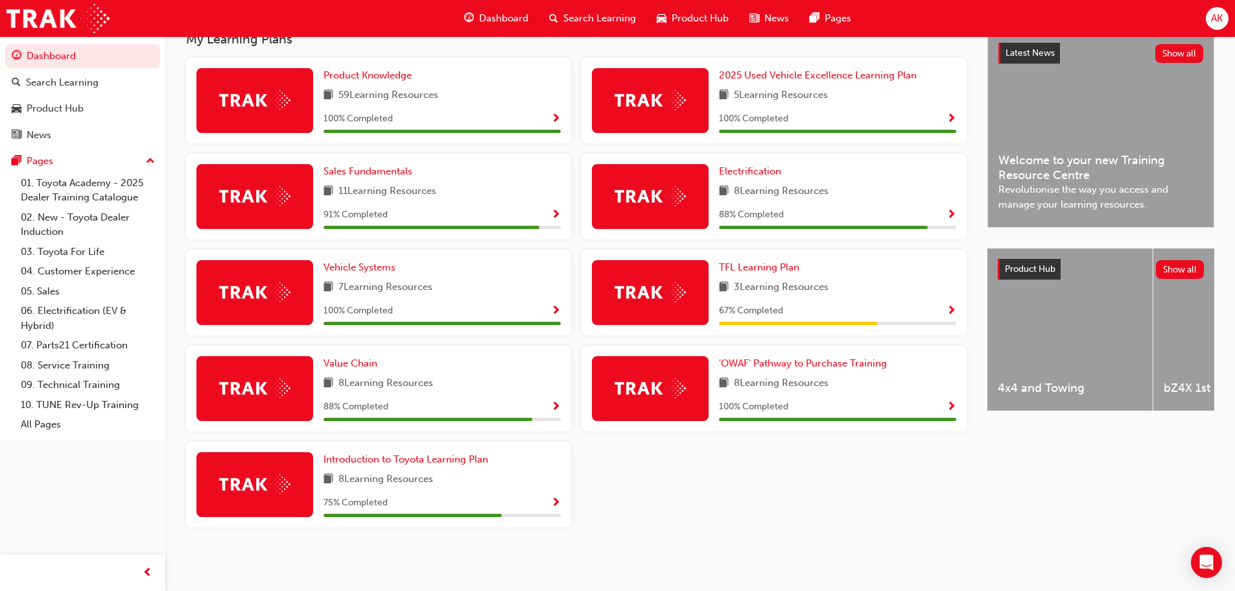
scroll to position [239, 0]
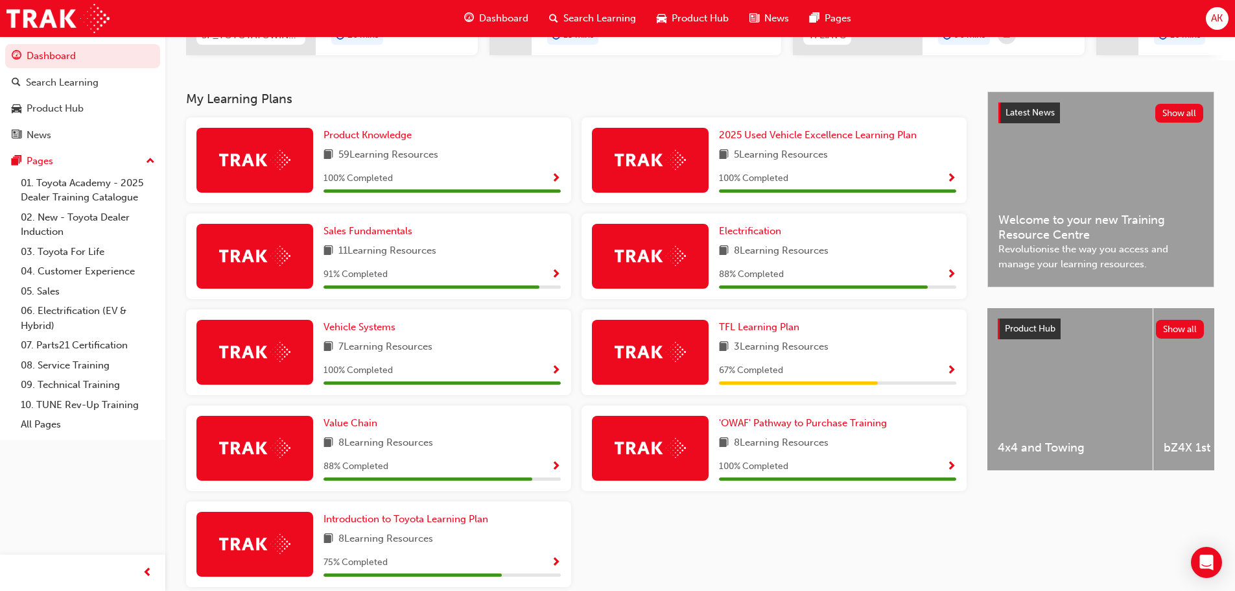
click at [951, 376] on span "Show Progress" at bounding box center [952, 371] width 10 height 12
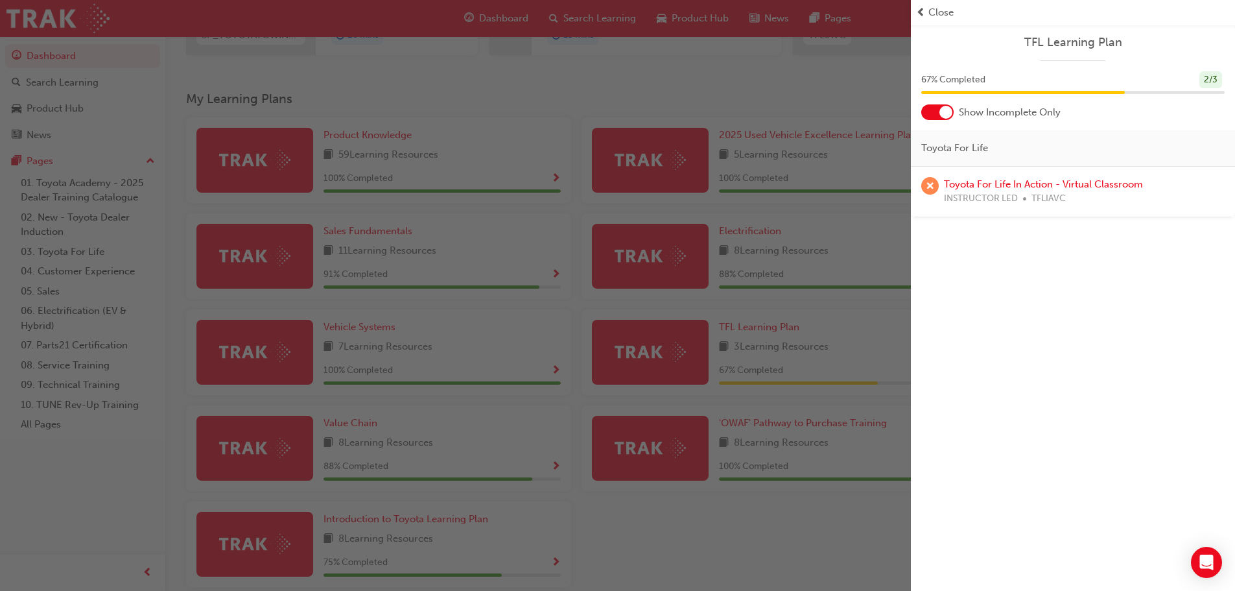
click at [658, 556] on div "button" at bounding box center [455, 295] width 911 height 591
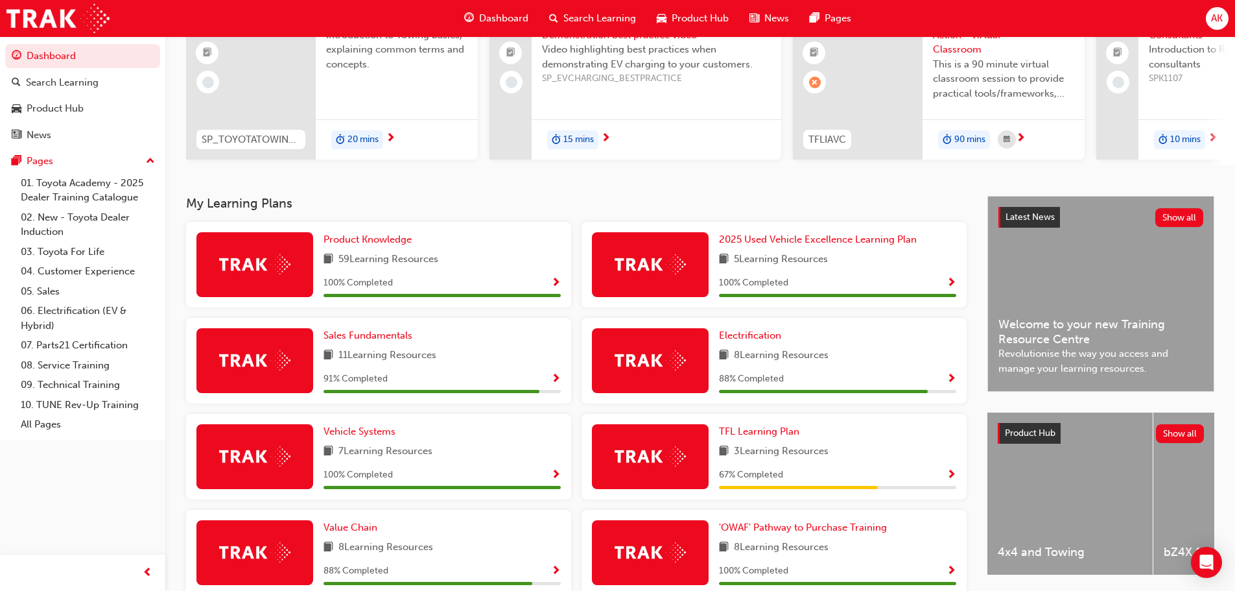
scroll to position [0, 0]
